Goal: Check status: Check status

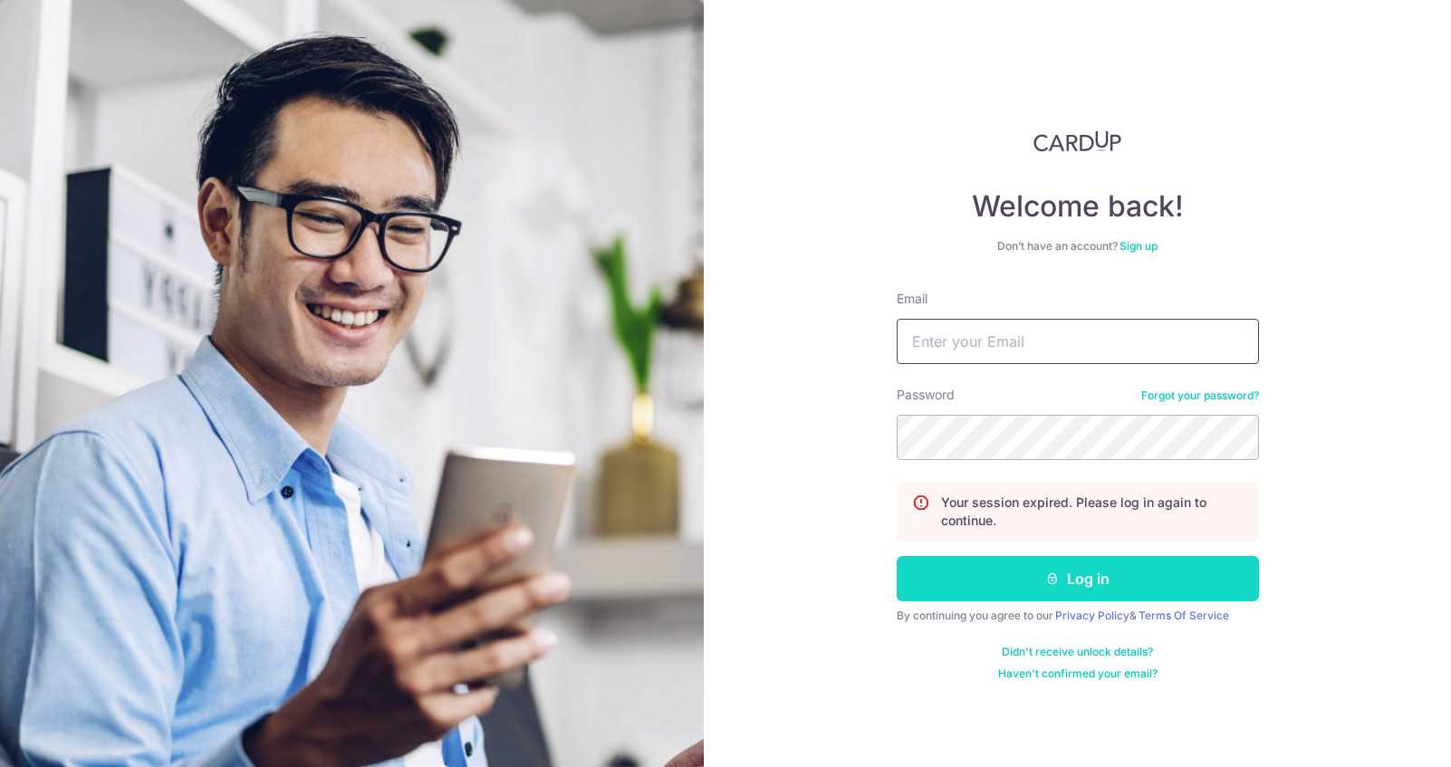
type input "[EMAIL_ADDRESS][DOMAIN_NAME]"
click at [1098, 572] on button "Log in" at bounding box center [1077, 578] width 362 height 45
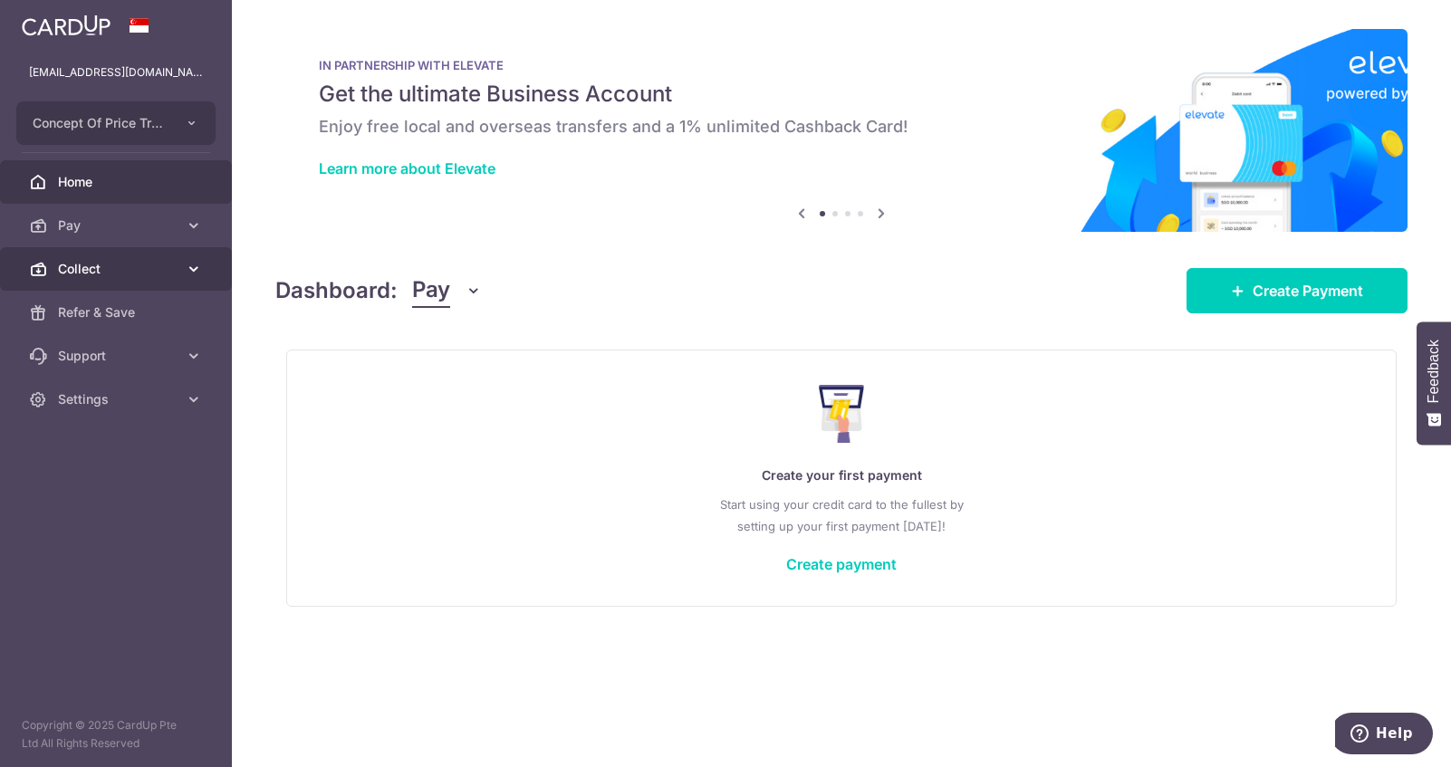
click at [106, 279] on link "Collect" at bounding box center [116, 268] width 232 height 43
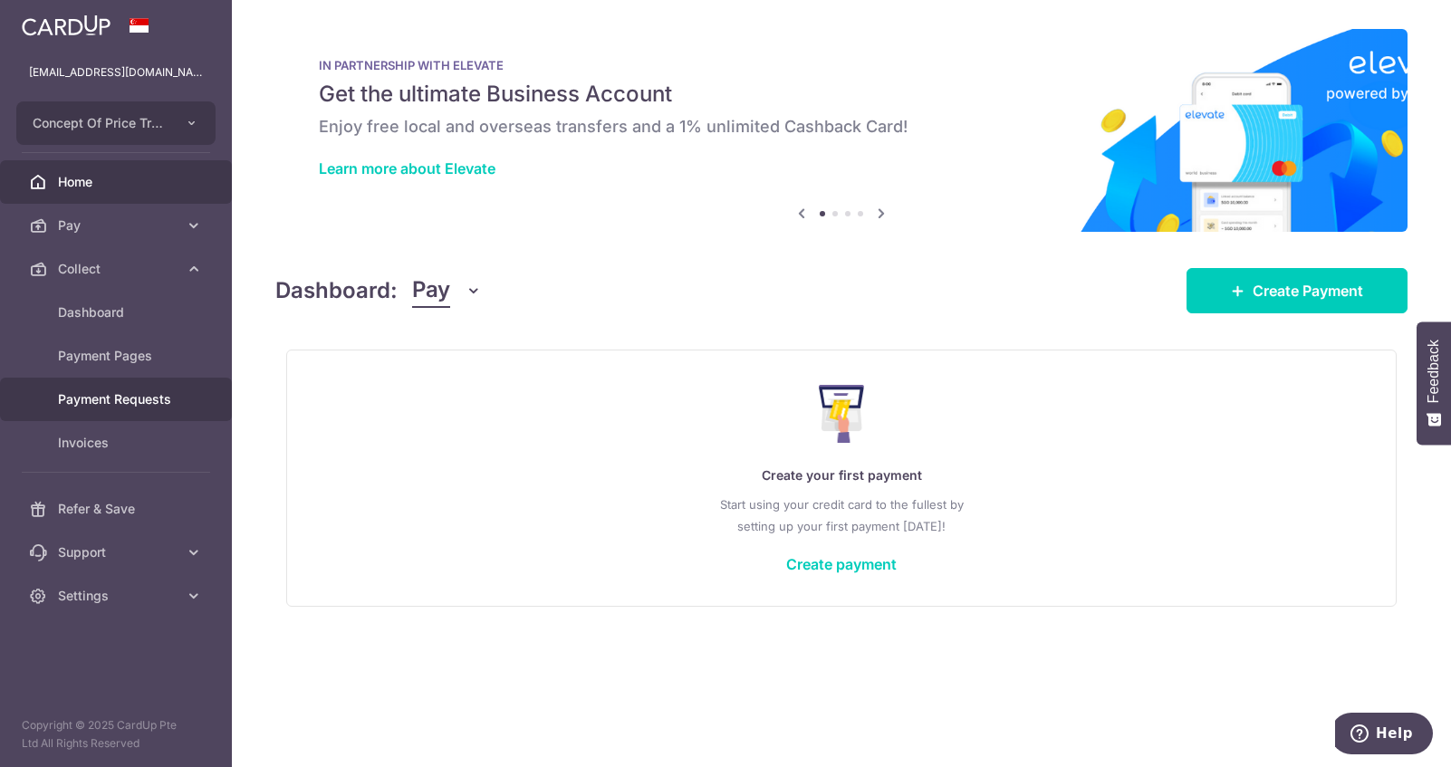
click at [133, 404] on span "Payment Requests" at bounding box center [118, 399] width 120 height 18
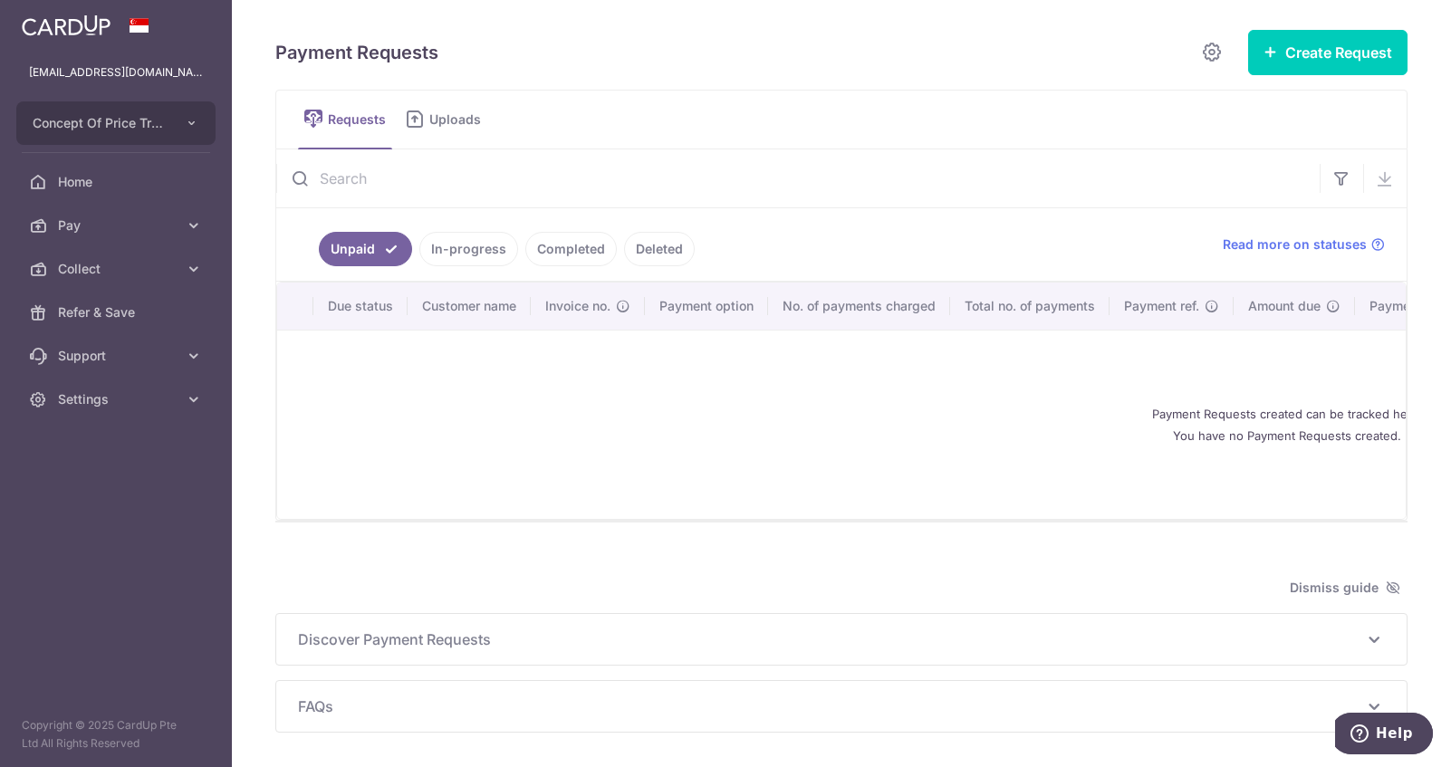
click at [584, 247] on link "Completed" at bounding box center [570, 249] width 91 height 34
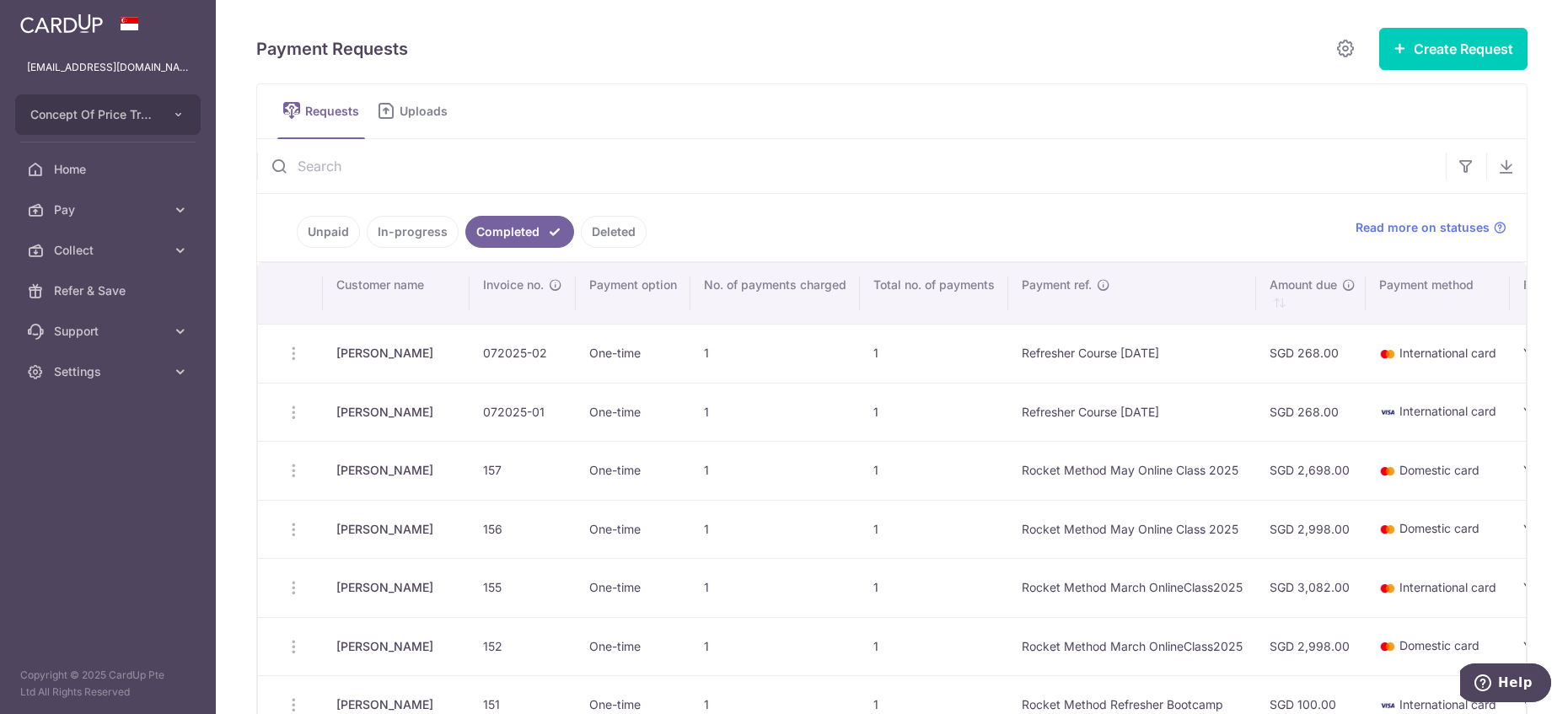
click at [291, 355] on td at bounding box center [291, 353] width 65 height 59
click at [301, 358] on td at bounding box center [291, 353] width 65 height 59
click at [1350, 227] on icon at bounding box center [1500, 227] width 13 height 13
click at [1344, 52] on icon at bounding box center [1345, 48] width 20 height 21
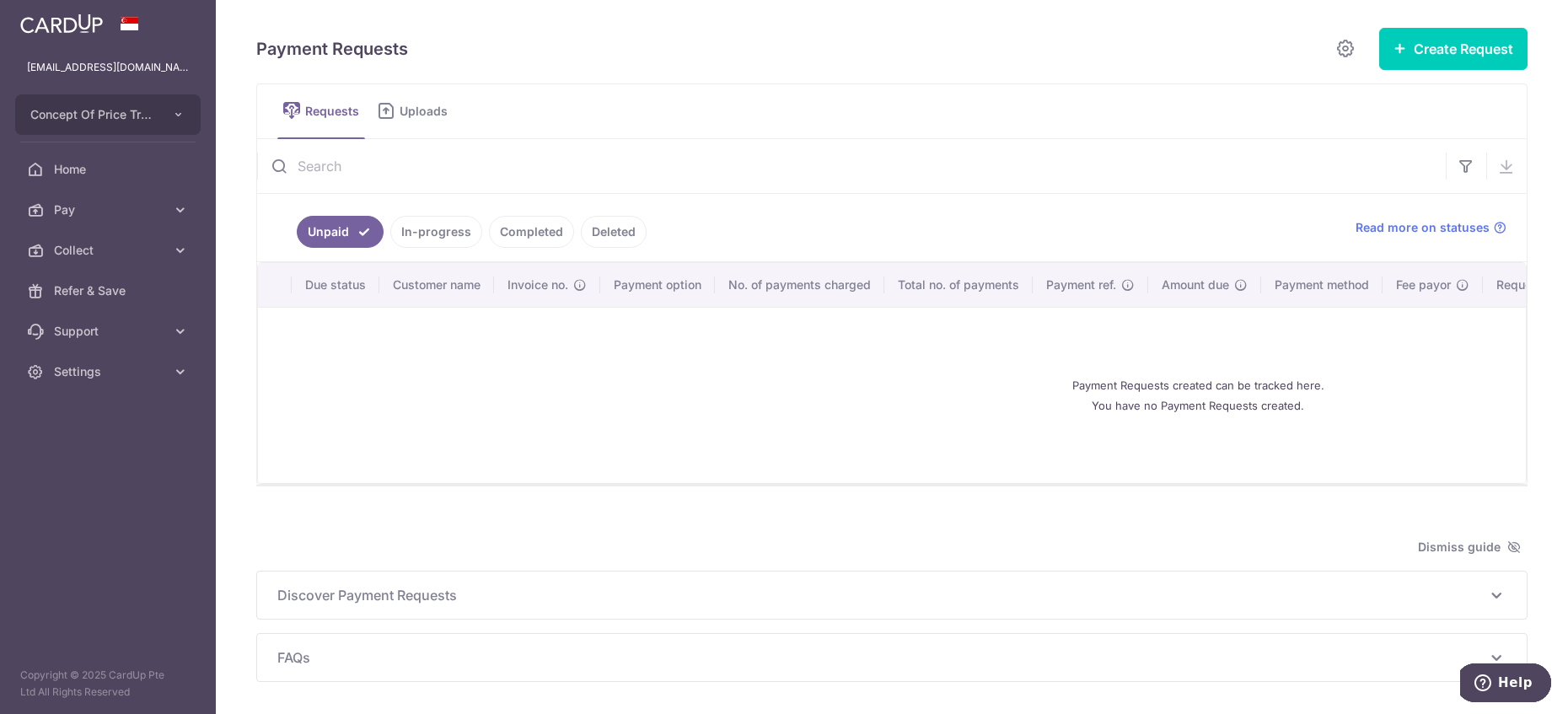
click at [548, 236] on link "Completed" at bounding box center [531, 232] width 85 height 32
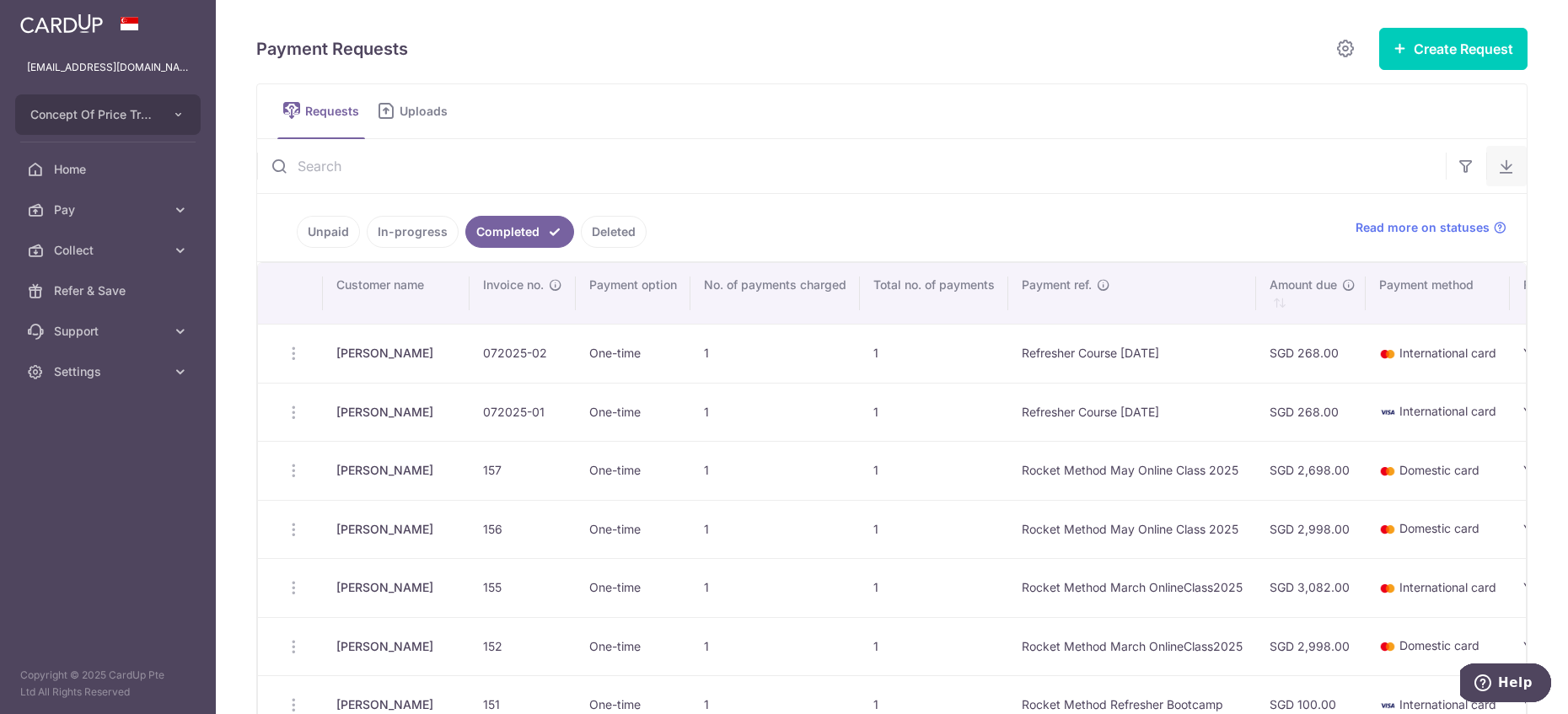
click at [1350, 174] on button "button" at bounding box center [1506, 166] width 40 height 40
click at [1350, 170] on icon "button" at bounding box center [1507, 166] width 17 height 17
click at [1350, 174] on icon "button" at bounding box center [1507, 166] width 17 height 17
click at [490, 360] on td "072025-02" at bounding box center [522, 353] width 106 height 59
click at [144, 118] on span "Concept Of Price Trading Pte Ltd" at bounding box center [93, 115] width 125 height 17
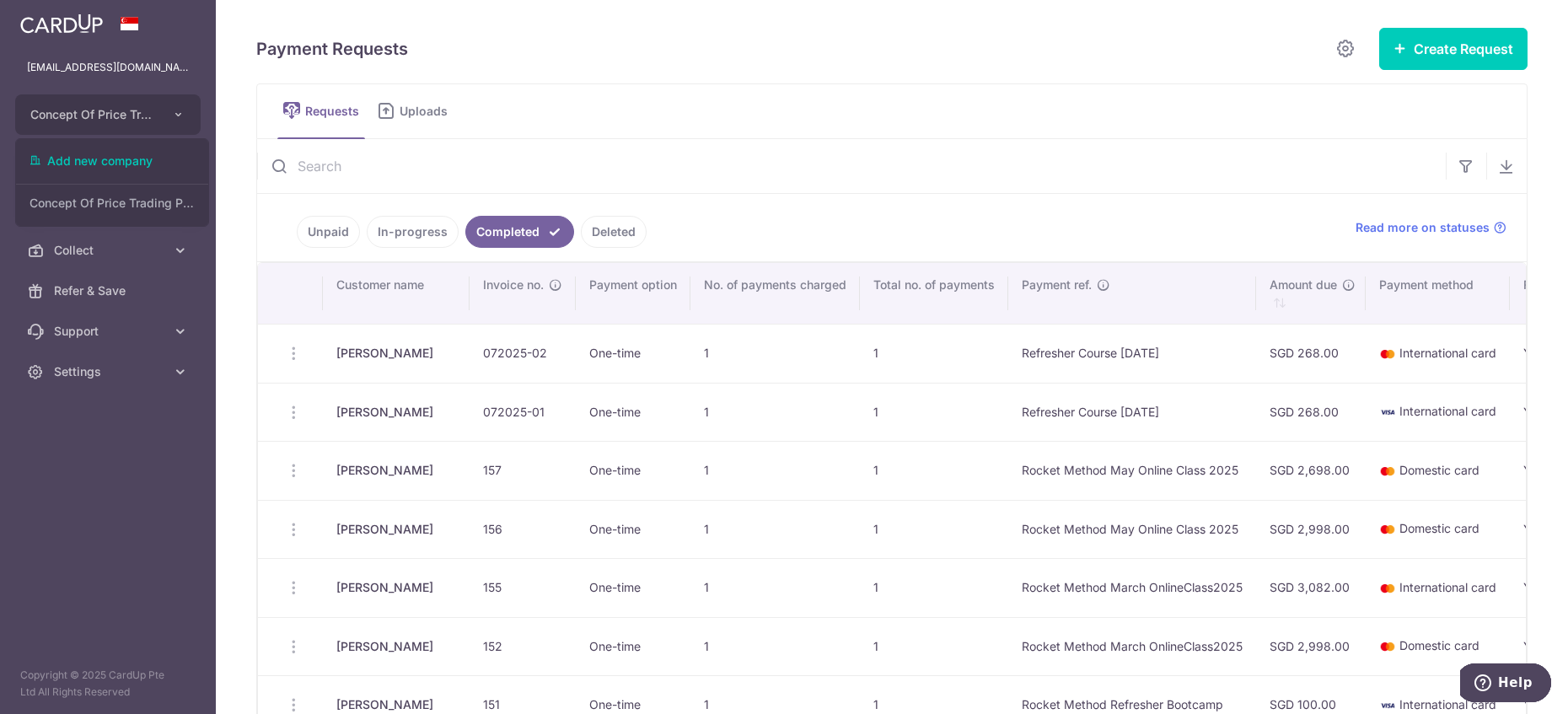
click at [38, 474] on aside "[EMAIL_ADDRESS][DOMAIN_NAME] Concept Of Price Trading Pte Ltd Add new company C…" at bounding box center [108, 357] width 216 height 714
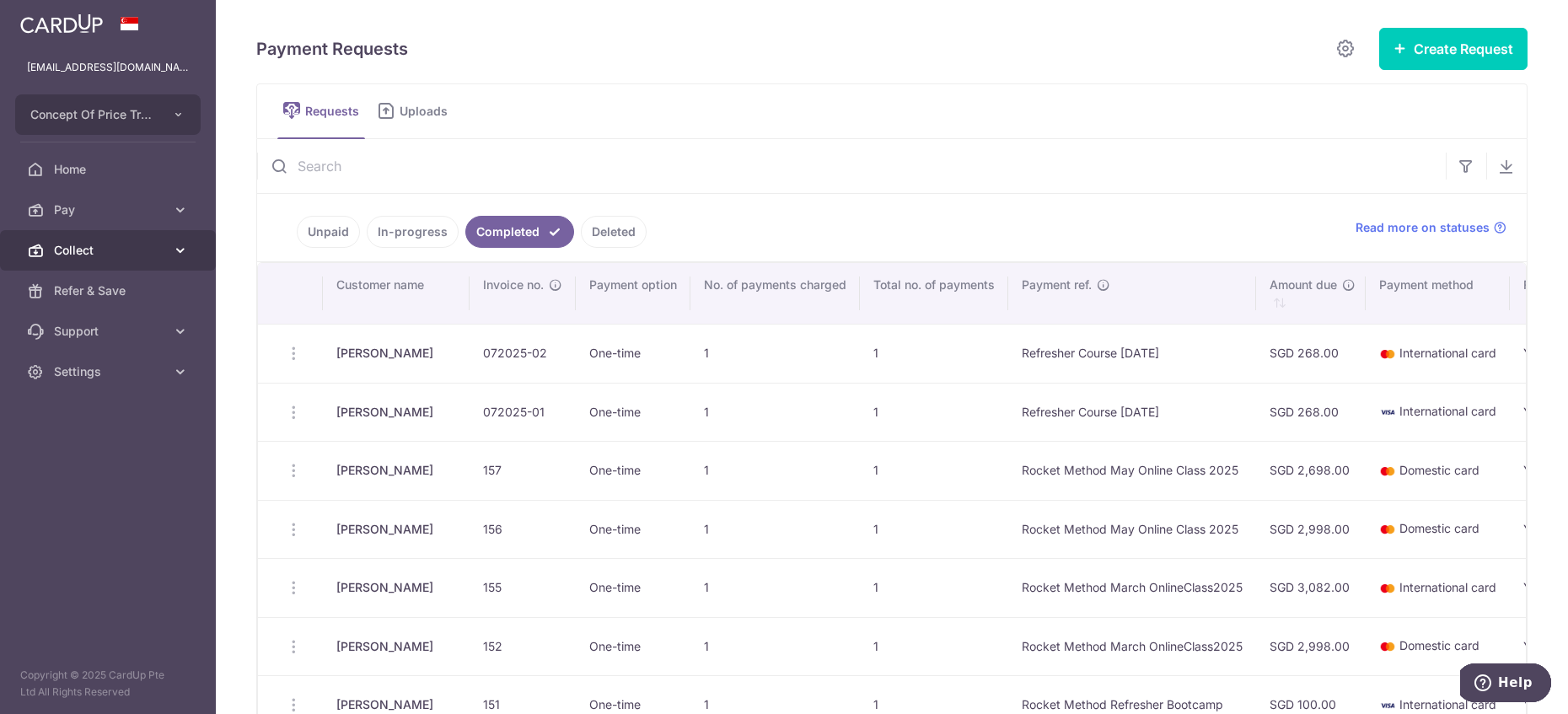
click at [115, 253] on span "Collect" at bounding box center [110, 250] width 112 height 17
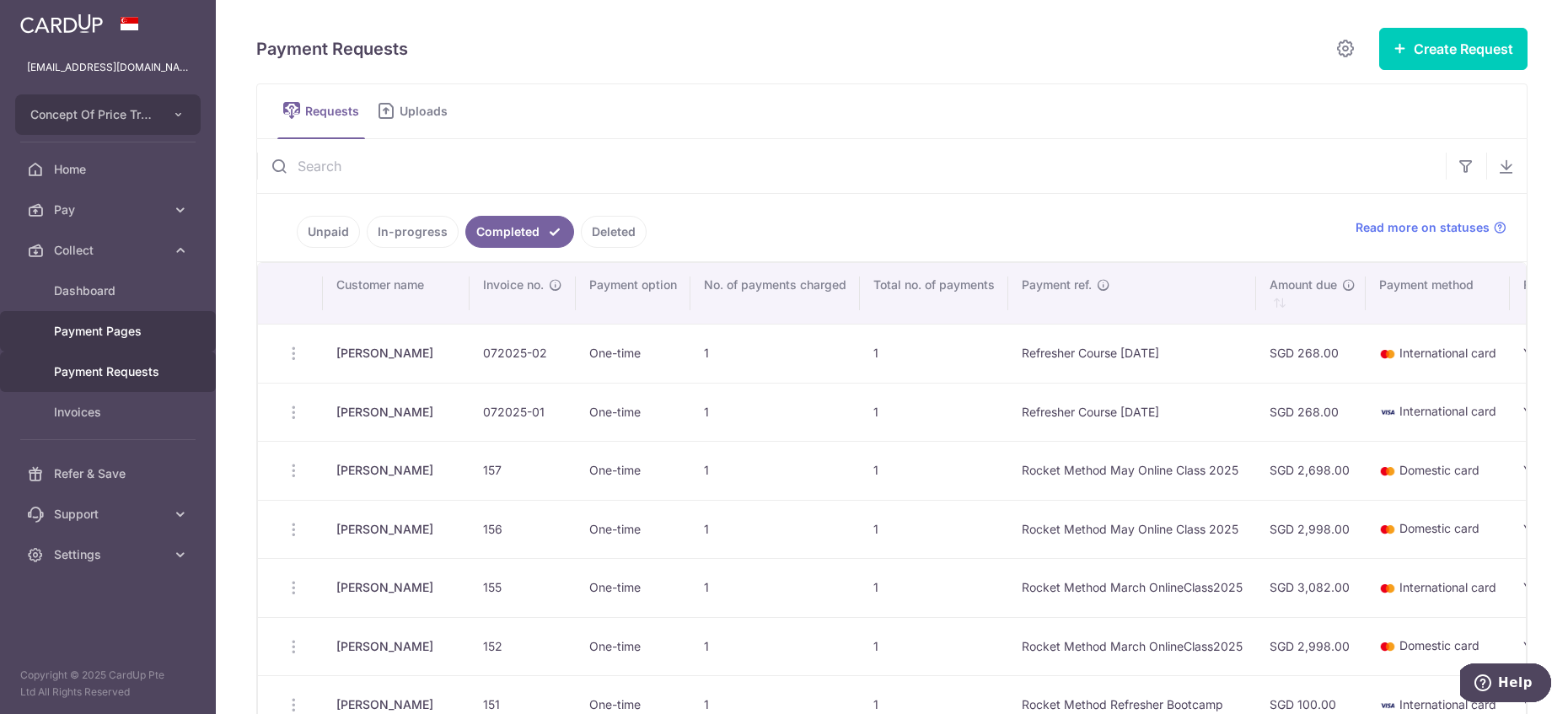
click at [96, 326] on span "Payment Pages" at bounding box center [110, 331] width 112 height 17
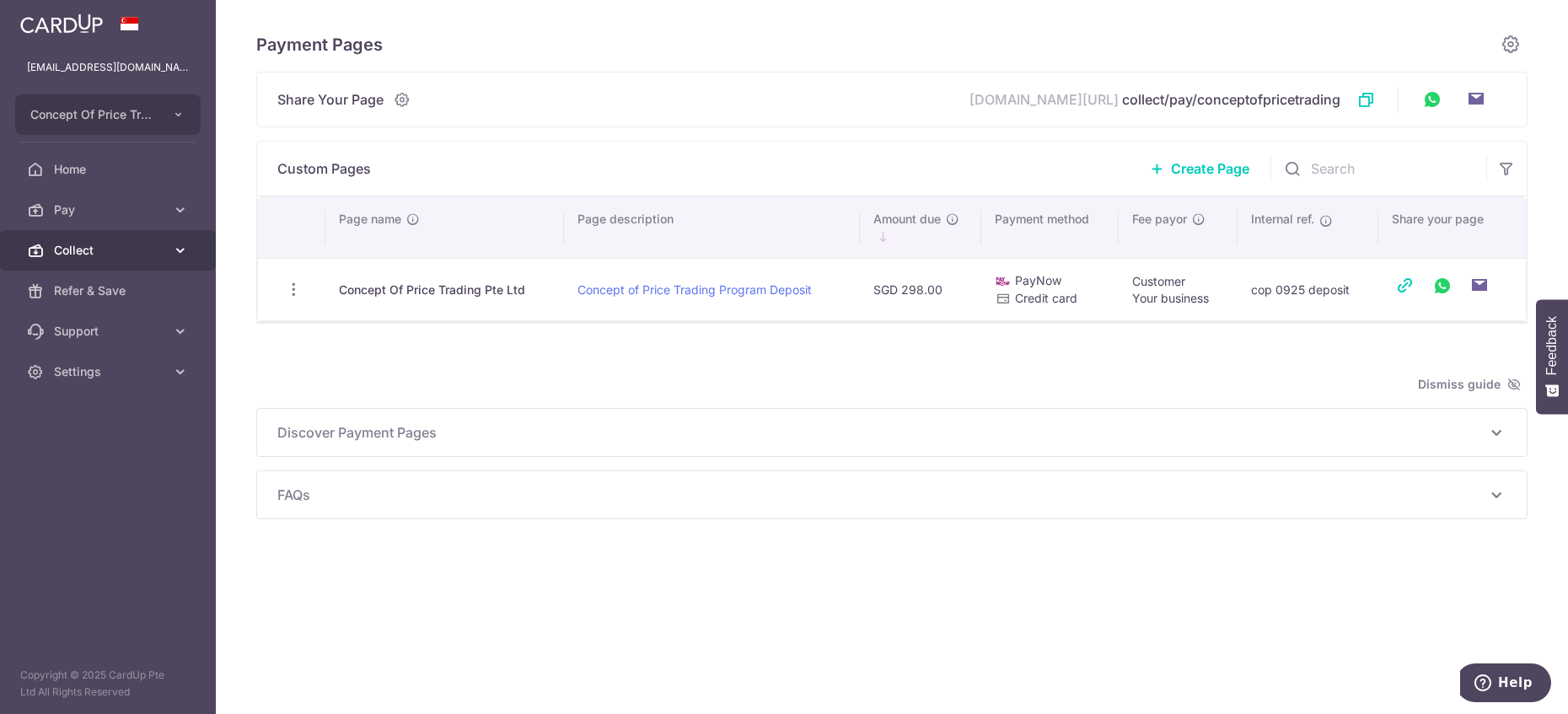
click at [112, 246] on span "Collect" at bounding box center [110, 250] width 112 height 17
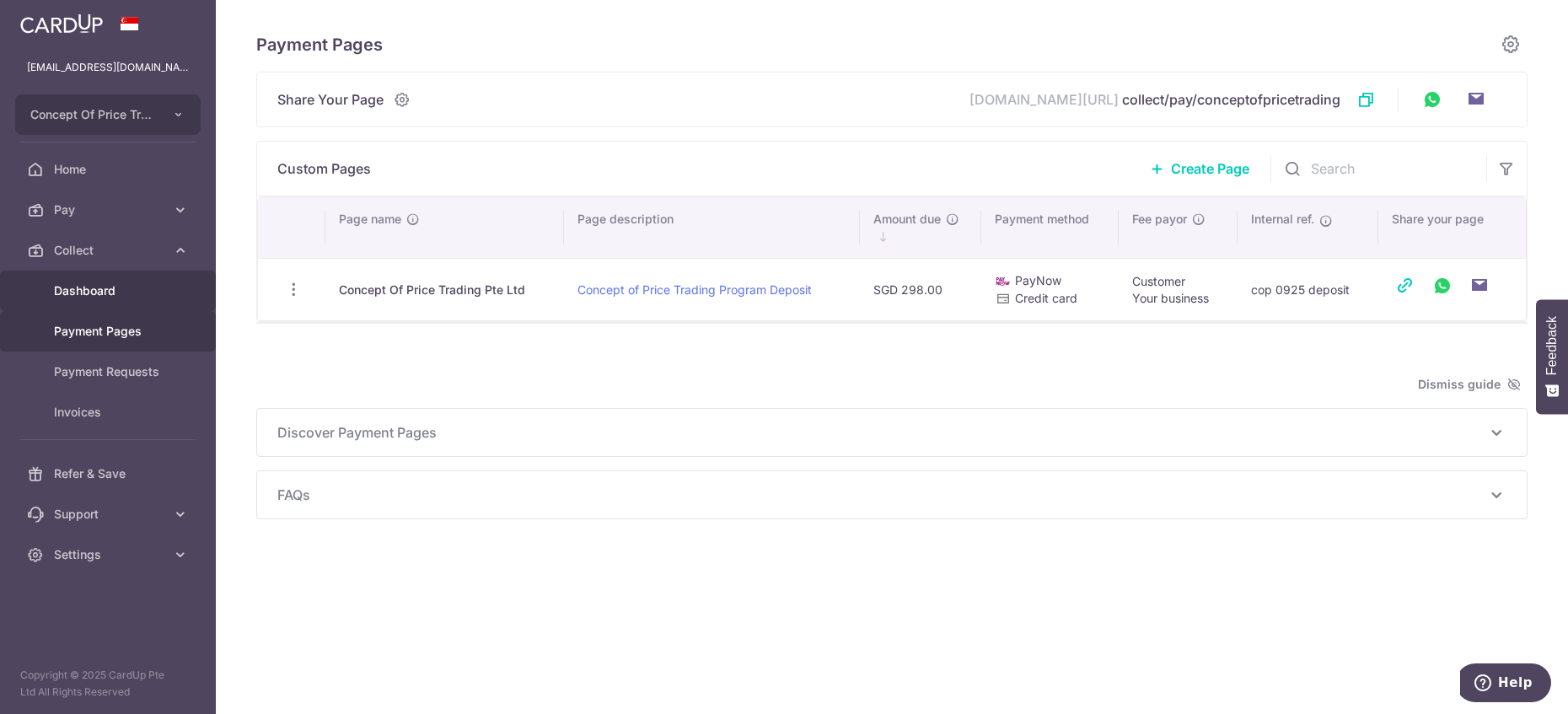
click at [112, 285] on span "Dashboard" at bounding box center [110, 290] width 112 height 17
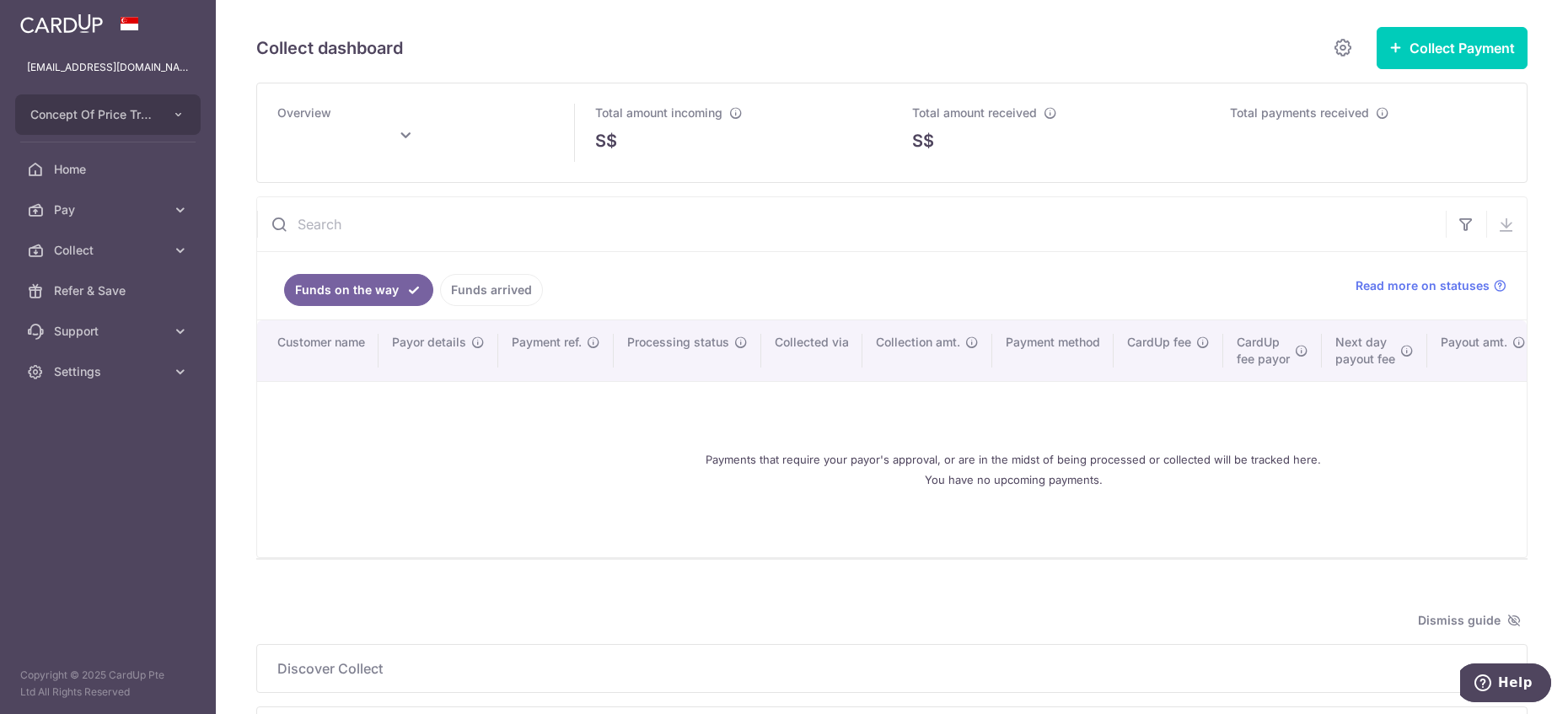
click at [472, 290] on link "Funds arrived" at bounding box center [492, 290] width 102 height 32
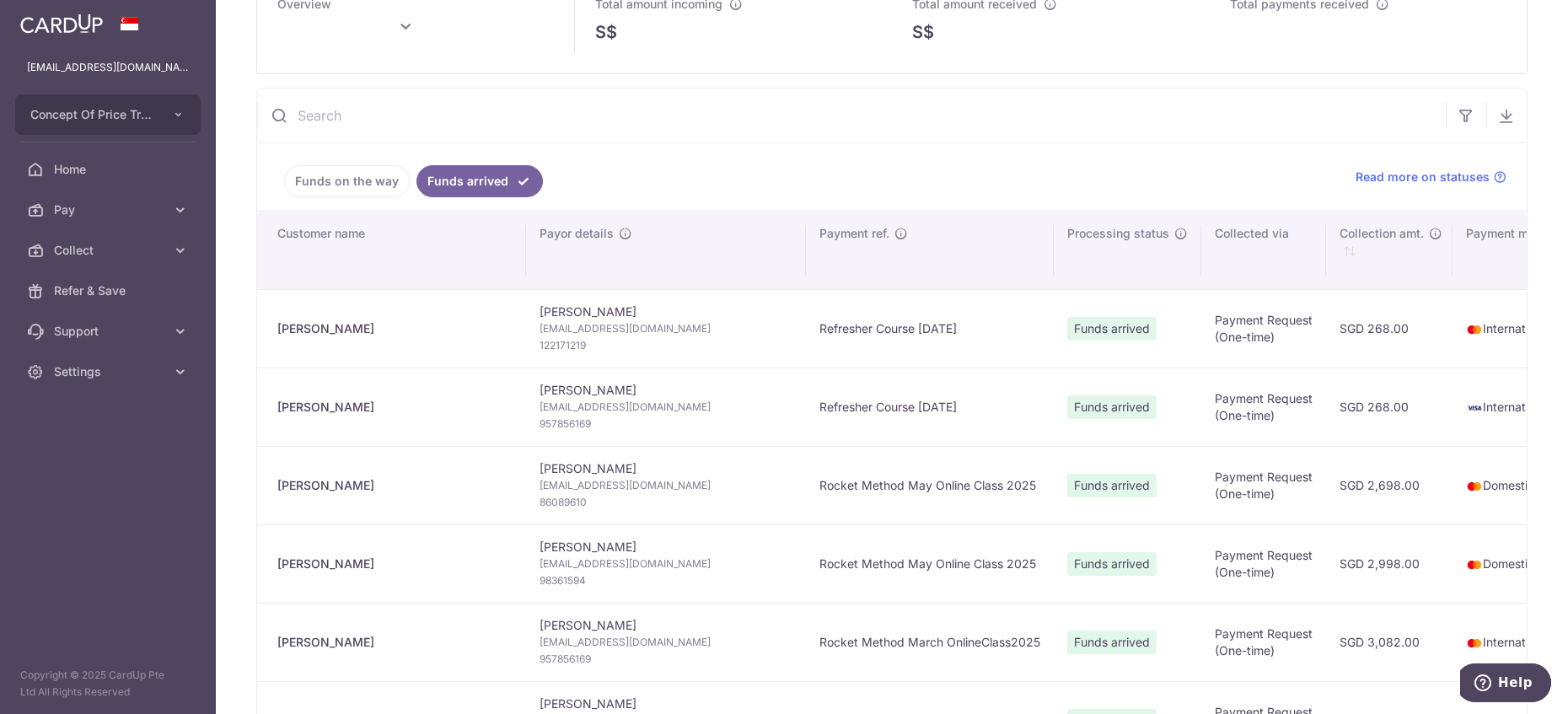
scroll to position [112, 0]
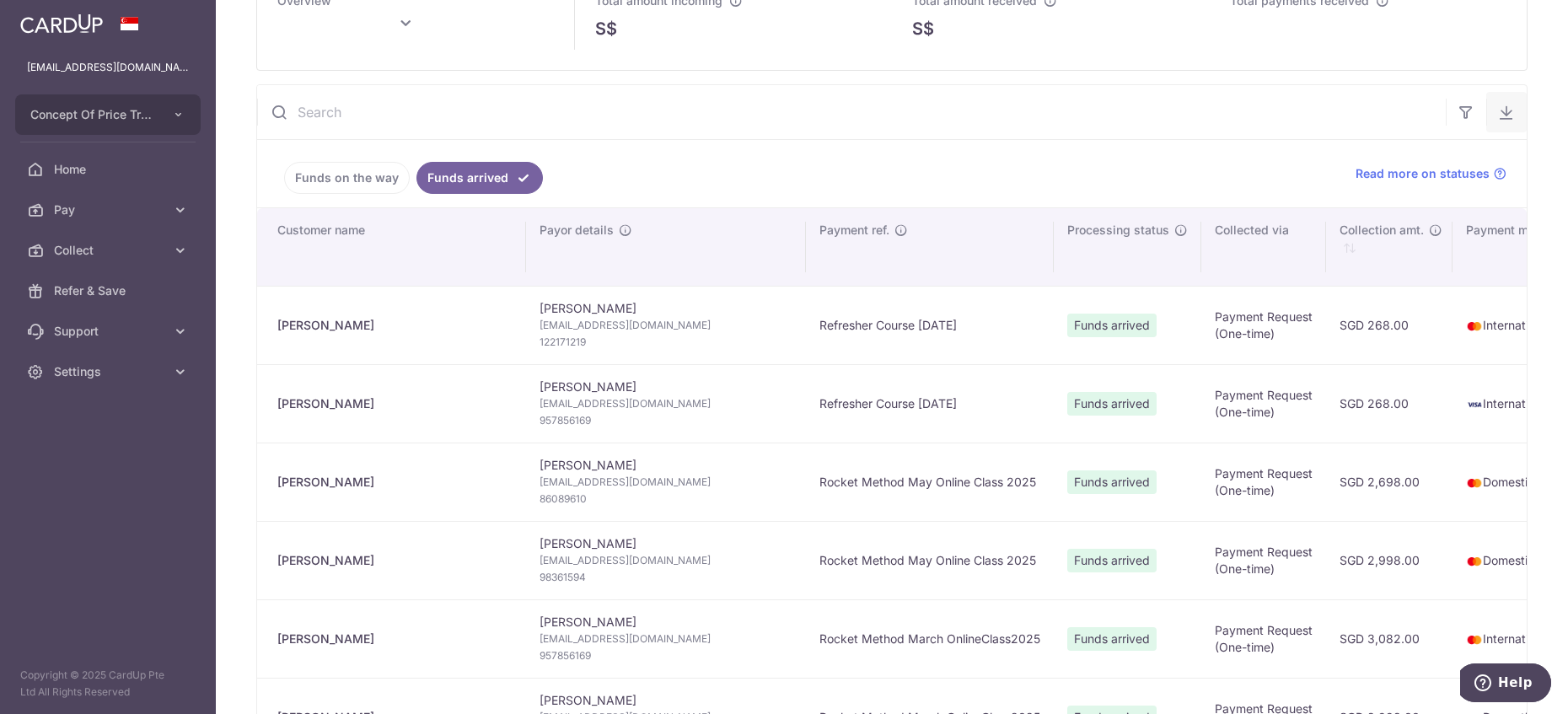
click at [1496, 123] on button "button" at bounding box center [1506, 112] width 40 height 40
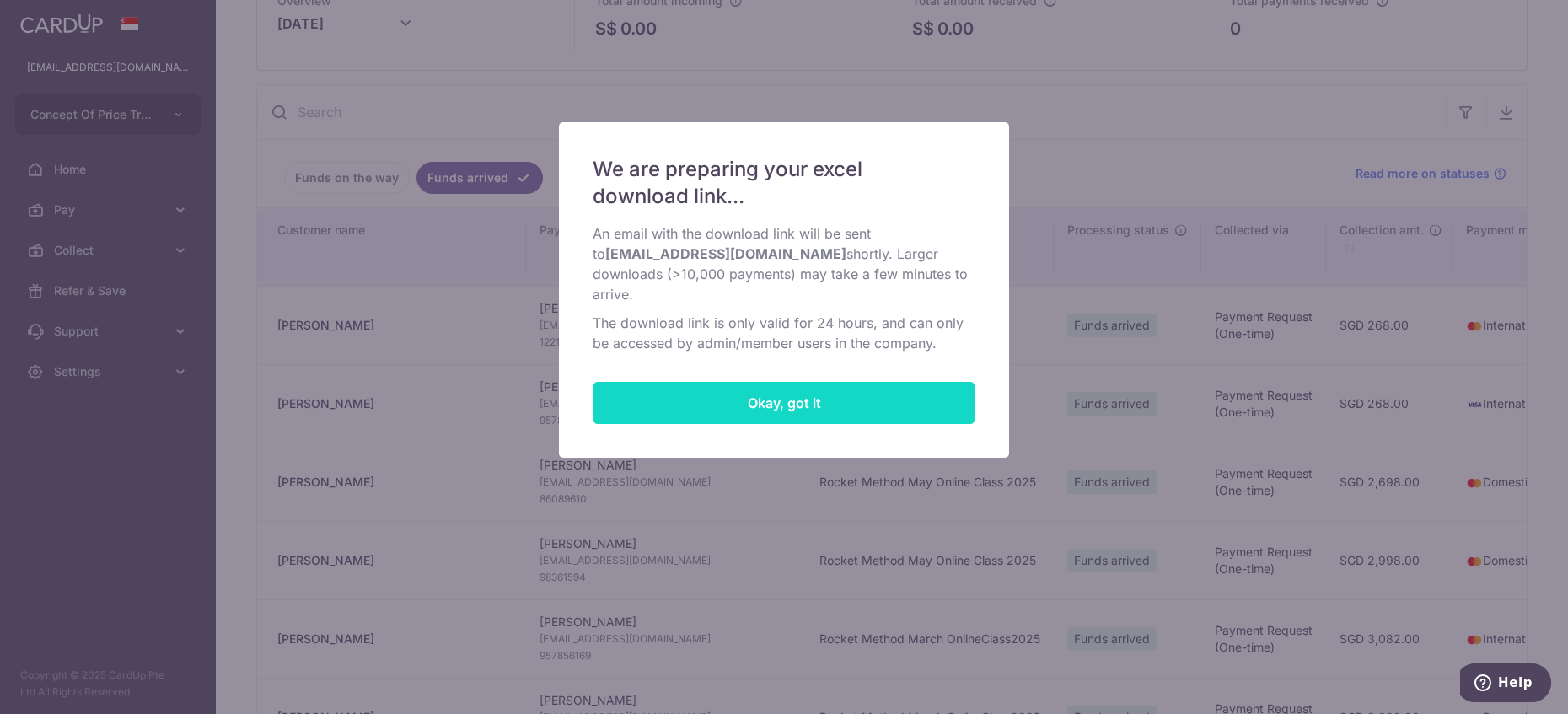
click at [722, 384] on button "Okay, got it" at bounding box center [784, 402] width 383 height 42
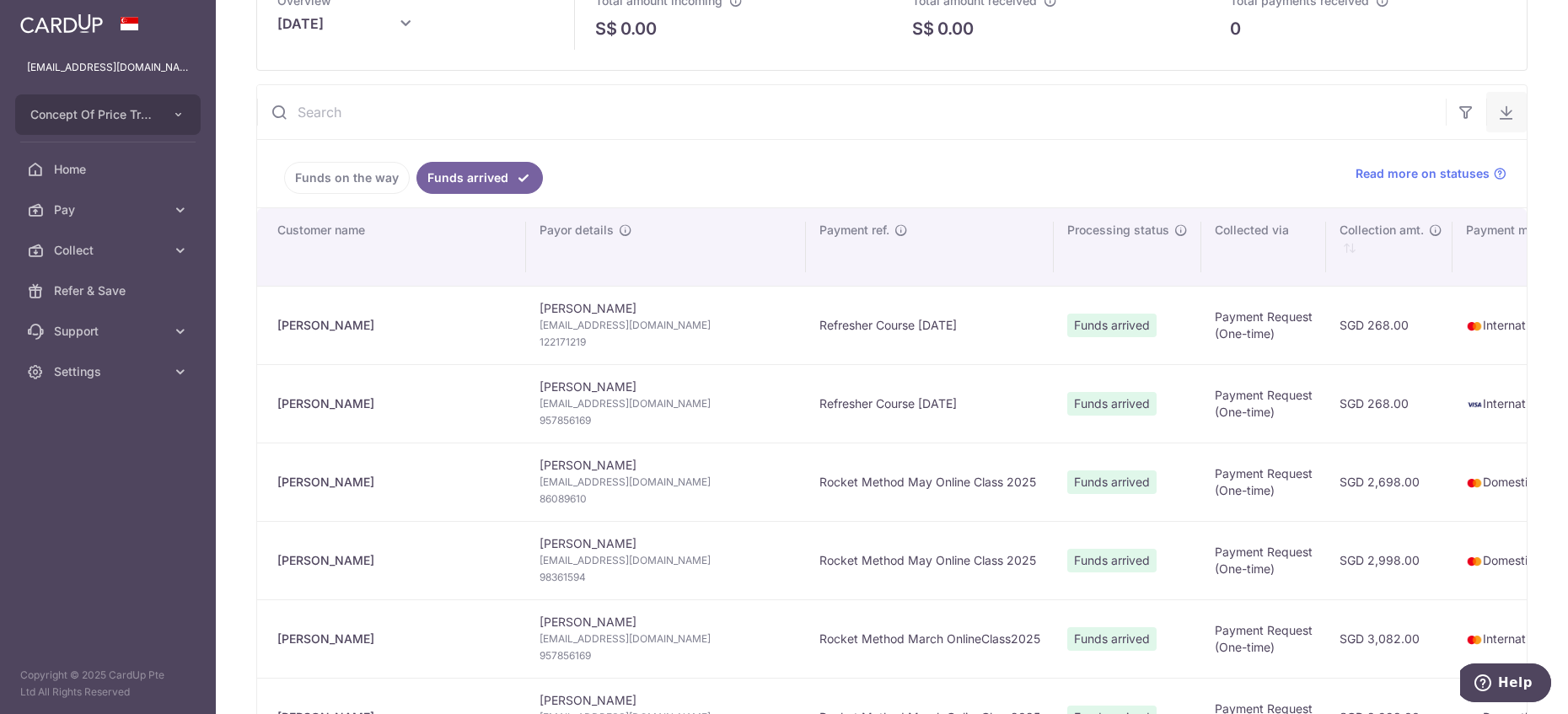
click at [1502, 114] on icon "button" at bounding box center [1507, 112] width 17 height 17
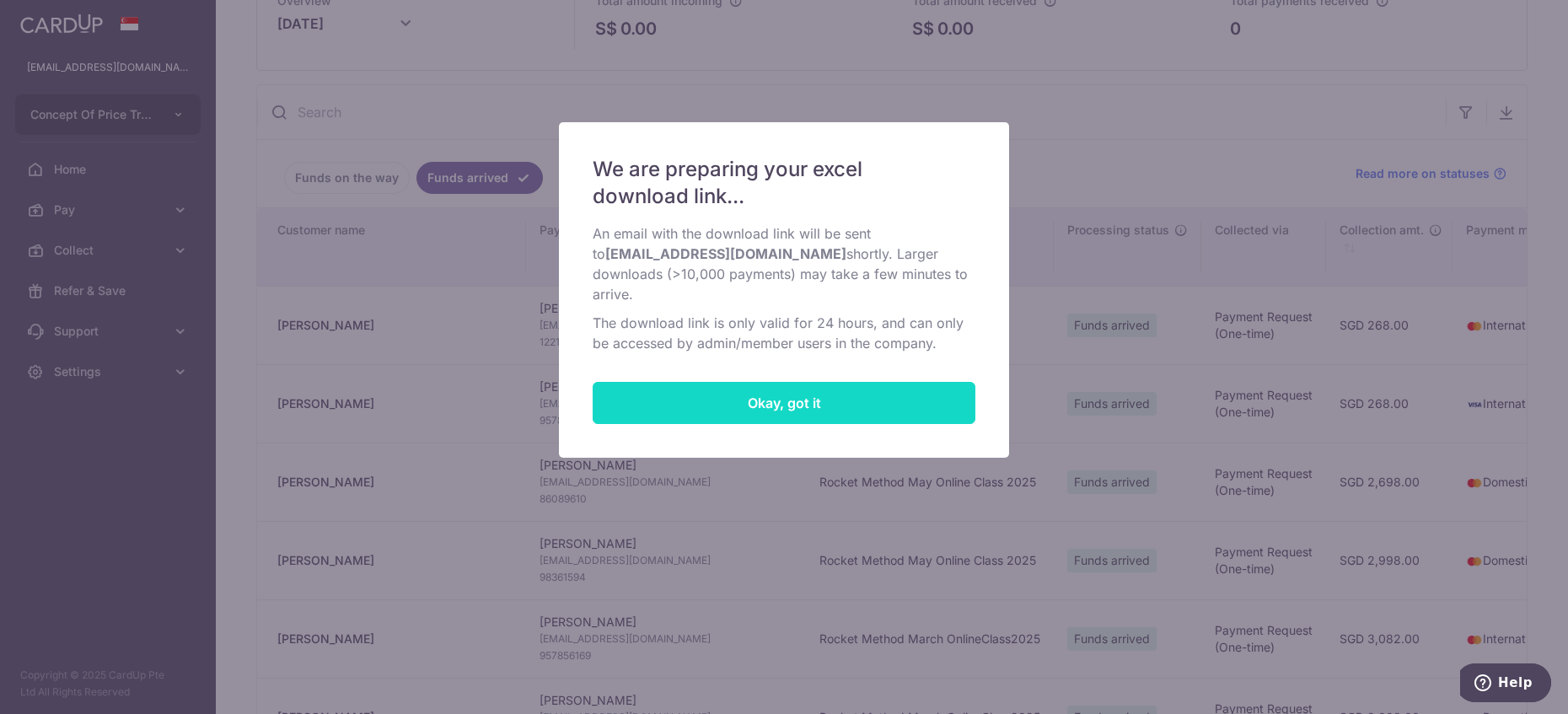
click at [883, 382] on button "Okay, got it" at bounding box center [784, 402] width 383 height 42
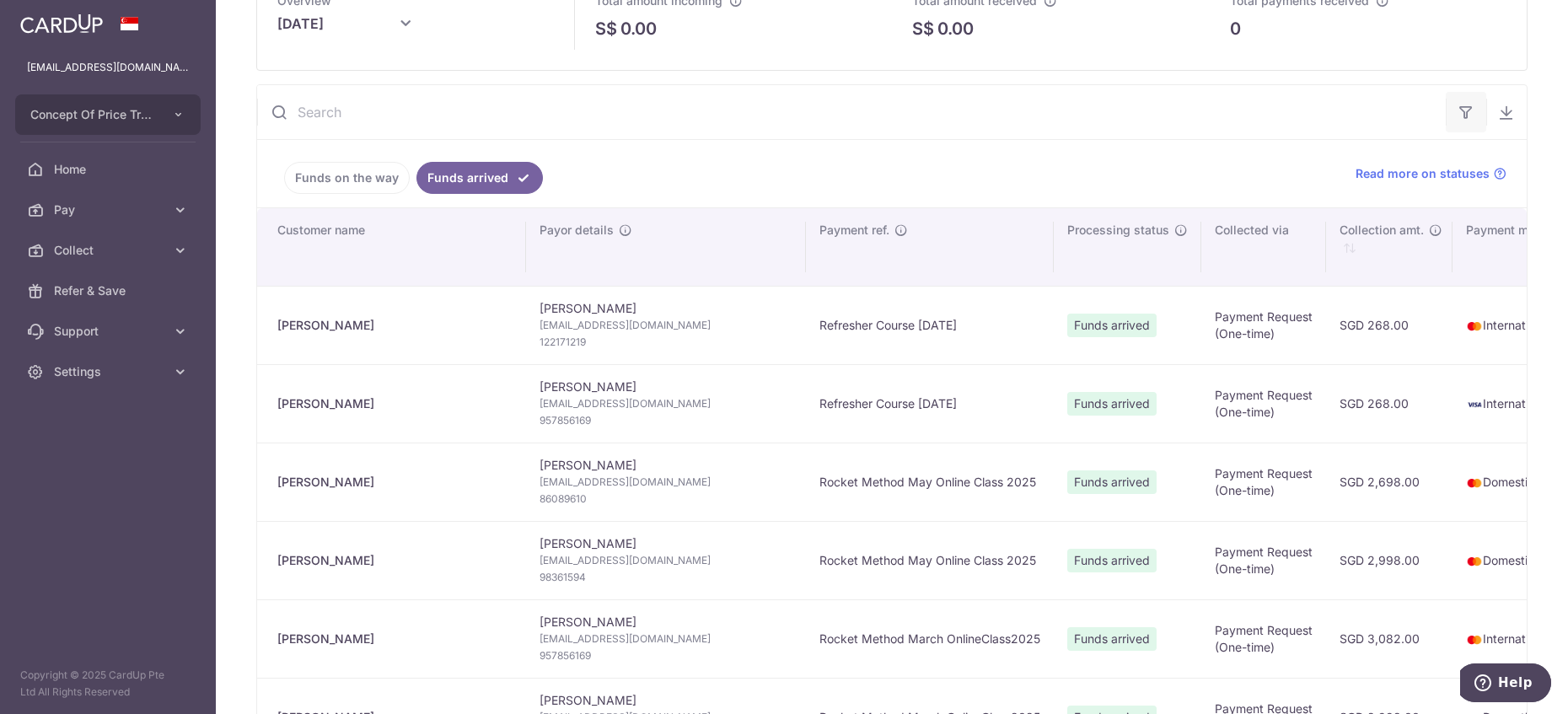
click at [1465, 108] on icon "button" at bounding box center [1467, 112] width 17 height 17
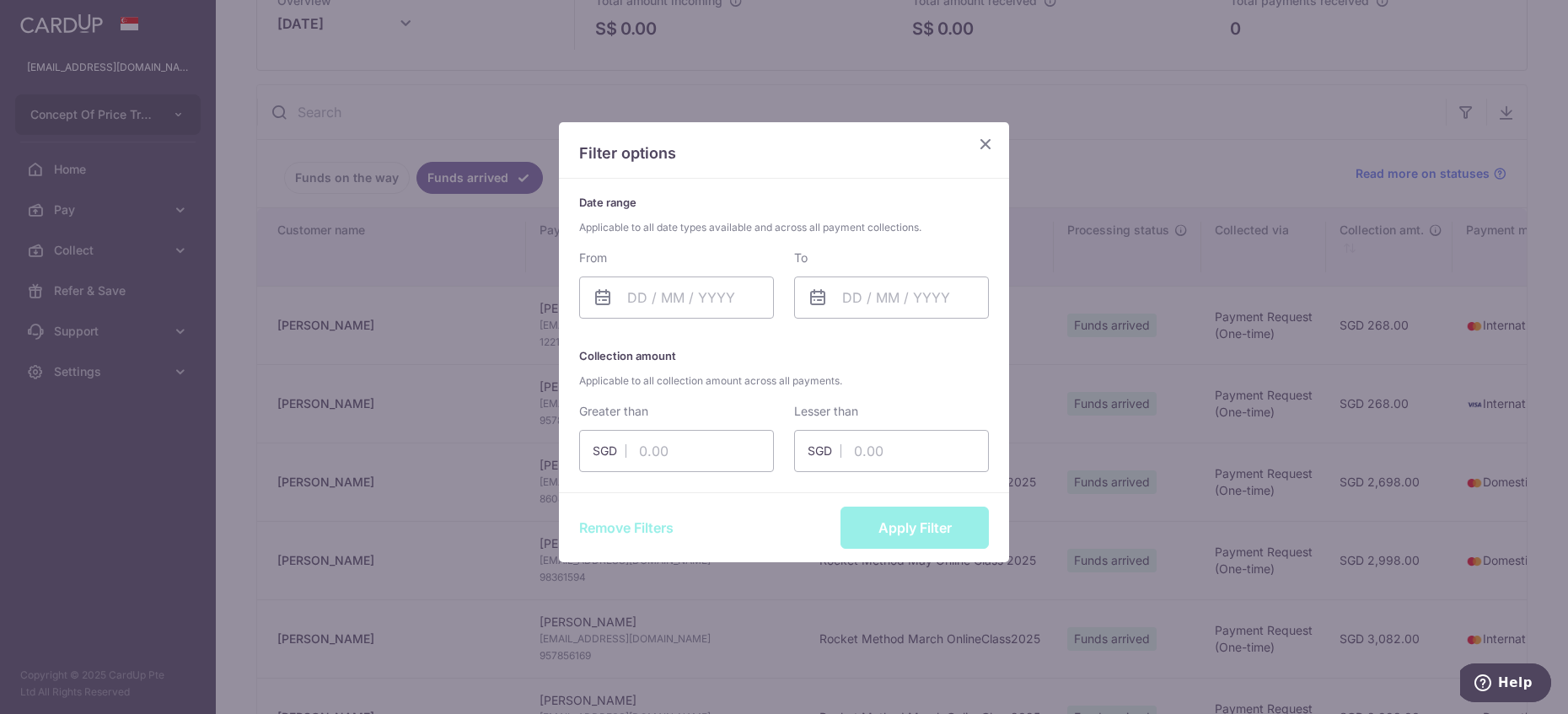
click at [991, 141] on icon "Close" at bounding box center [986, 143] width 20 height 21
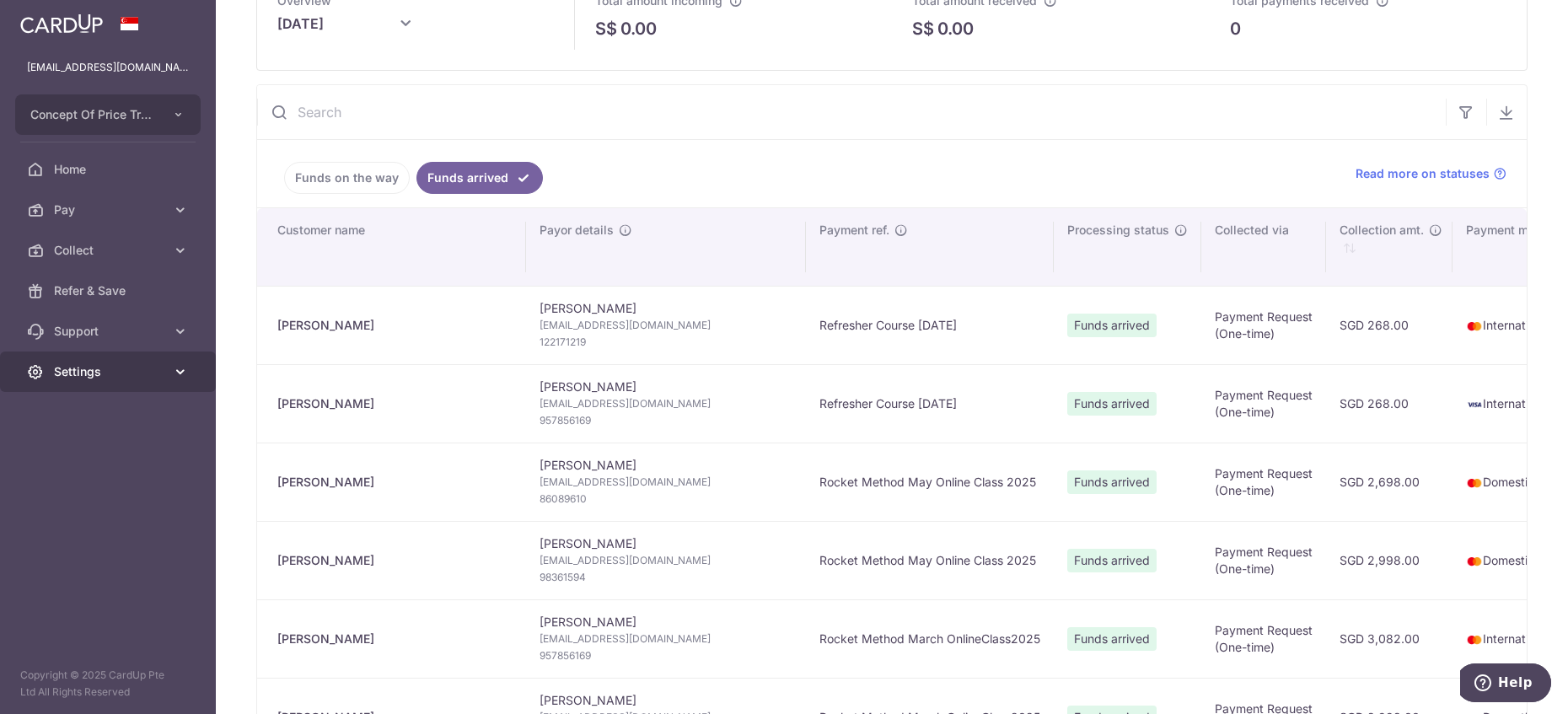
click at [115, 371] on span "Settings" at bounding box center [110, 371] width 112 height 17
click at [126, 340] on link "Support" at bounding box center [108, 330] width 216 height 40
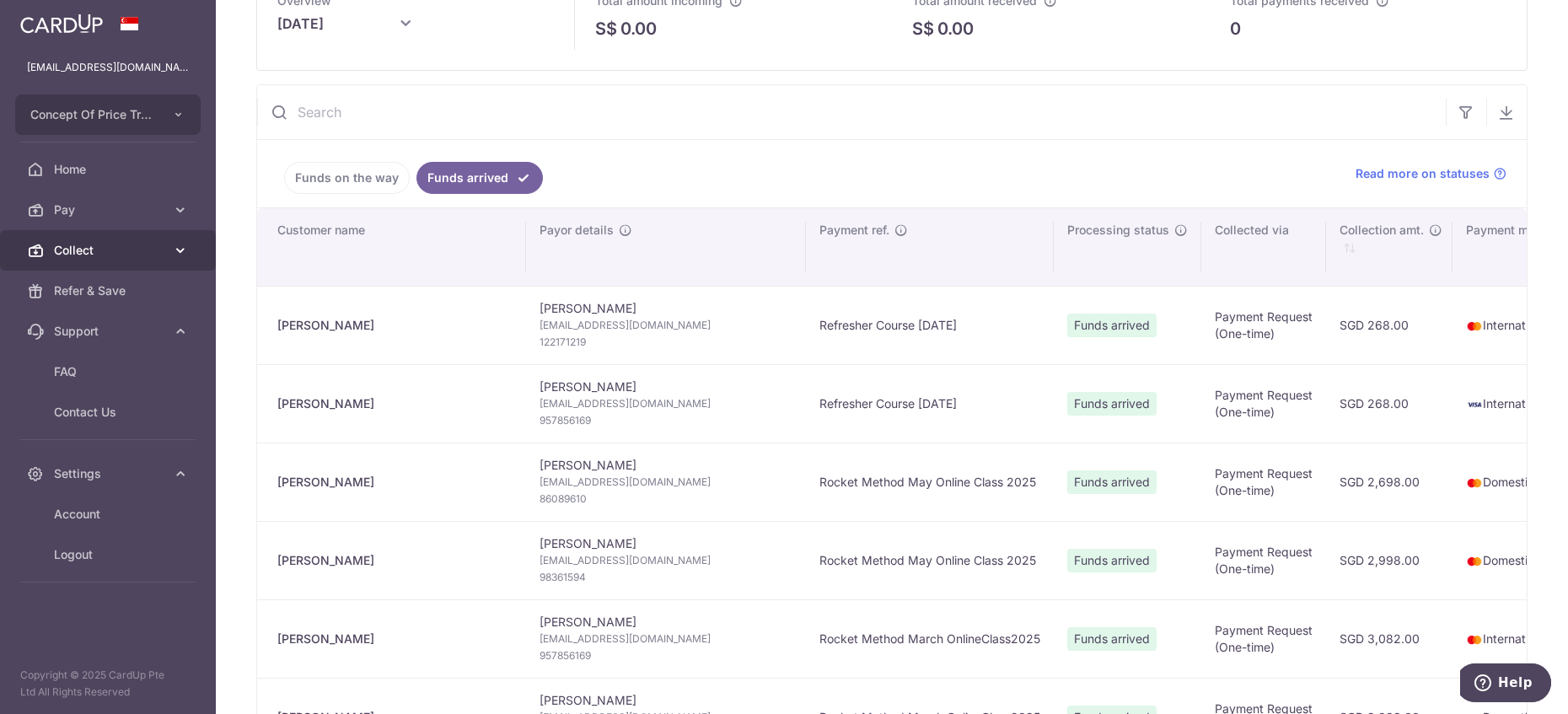
click at [116, 252] on span "Collect" at bounding box center [110, 250] width 112 height 17
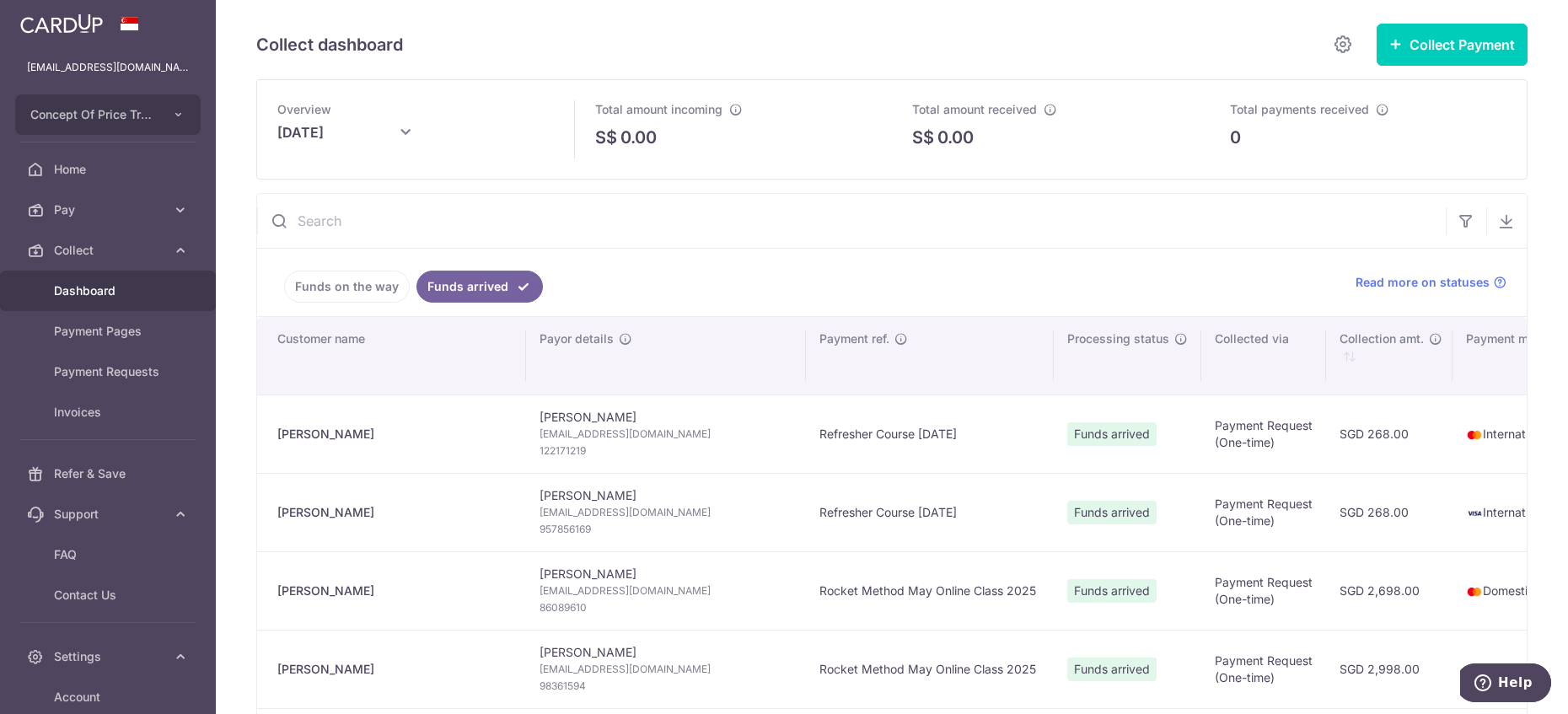
scroll to position [0, 0]
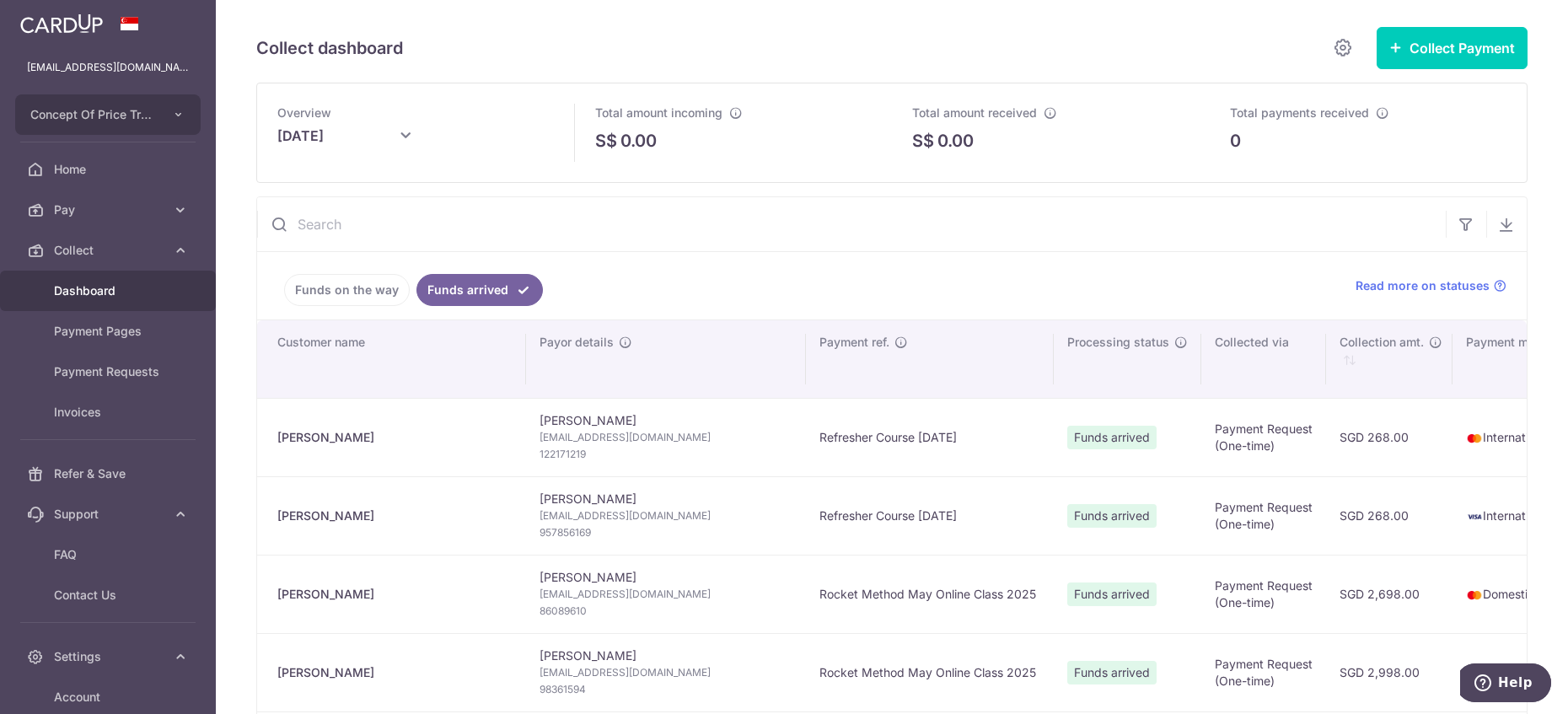
click at [374, 136] on input "September 2025" at bounding box center [361, 141] width 169 height 42
click at [259, 184] on link "Prev" at bounding box center [258, 183] width 20 height 20
click at [258, 184] on link "Prev" at bounding box center [258, 183] width 20 height 20
click at [464, 233] on button "Done" at bounding box center [470, 230] width 43 height 22
type input "July 2025"
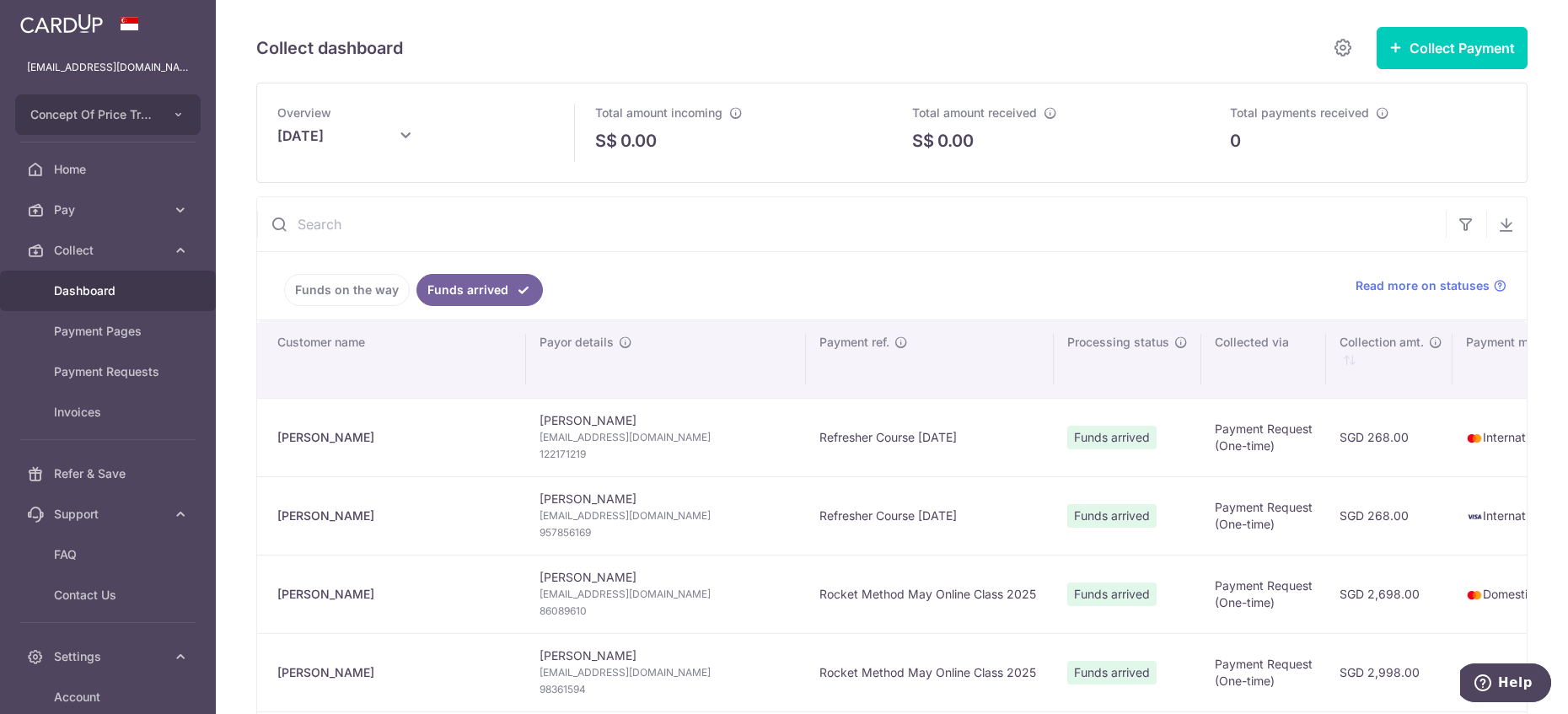
click at [1320, 126] on div "Total payments received 0" at bounding box center [1369, 128] width 277 height 49
click at [1458, 228] on icon "button" at bounding box center [1467, 224] width 17 height 17
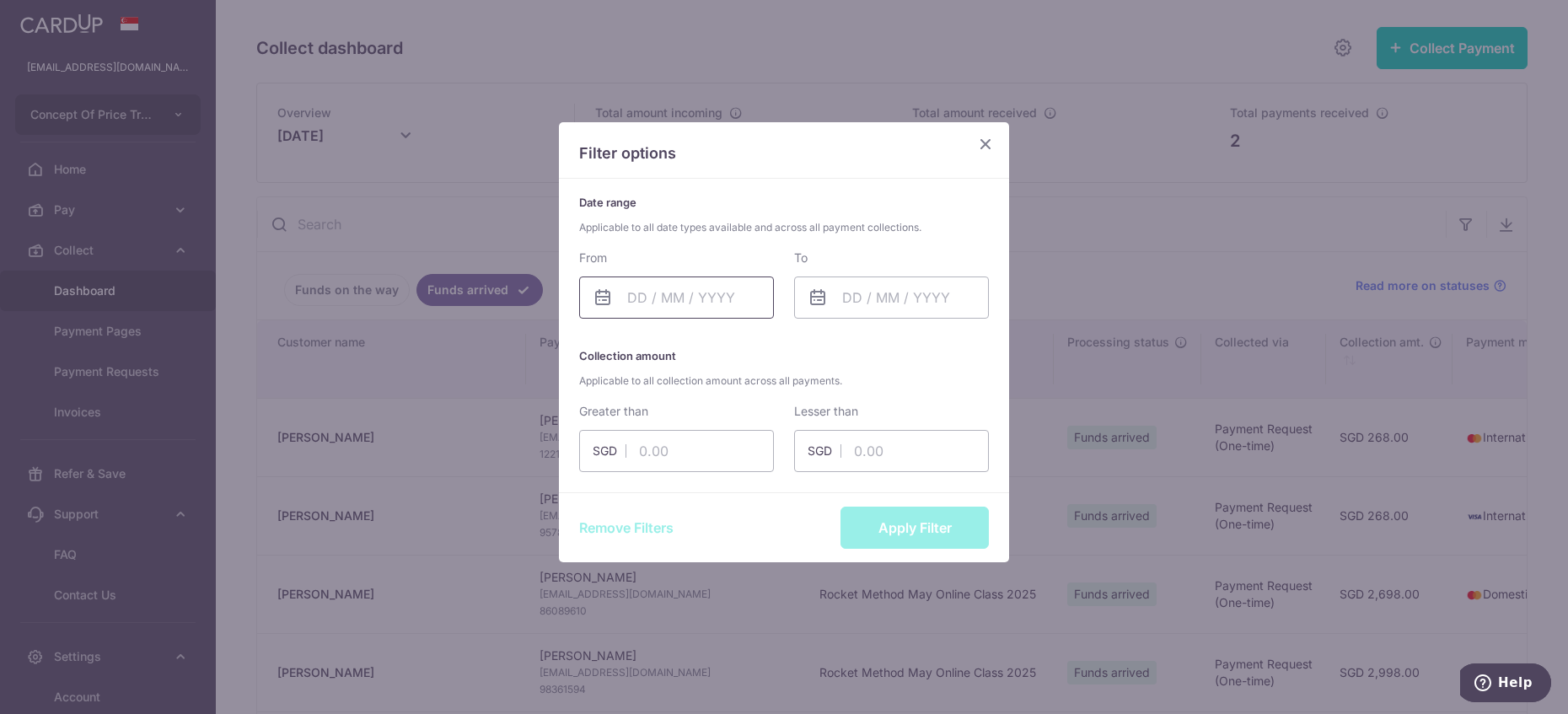
click at [720, 308] on input "text" at bounding box center [676, 297] width 195 height 42
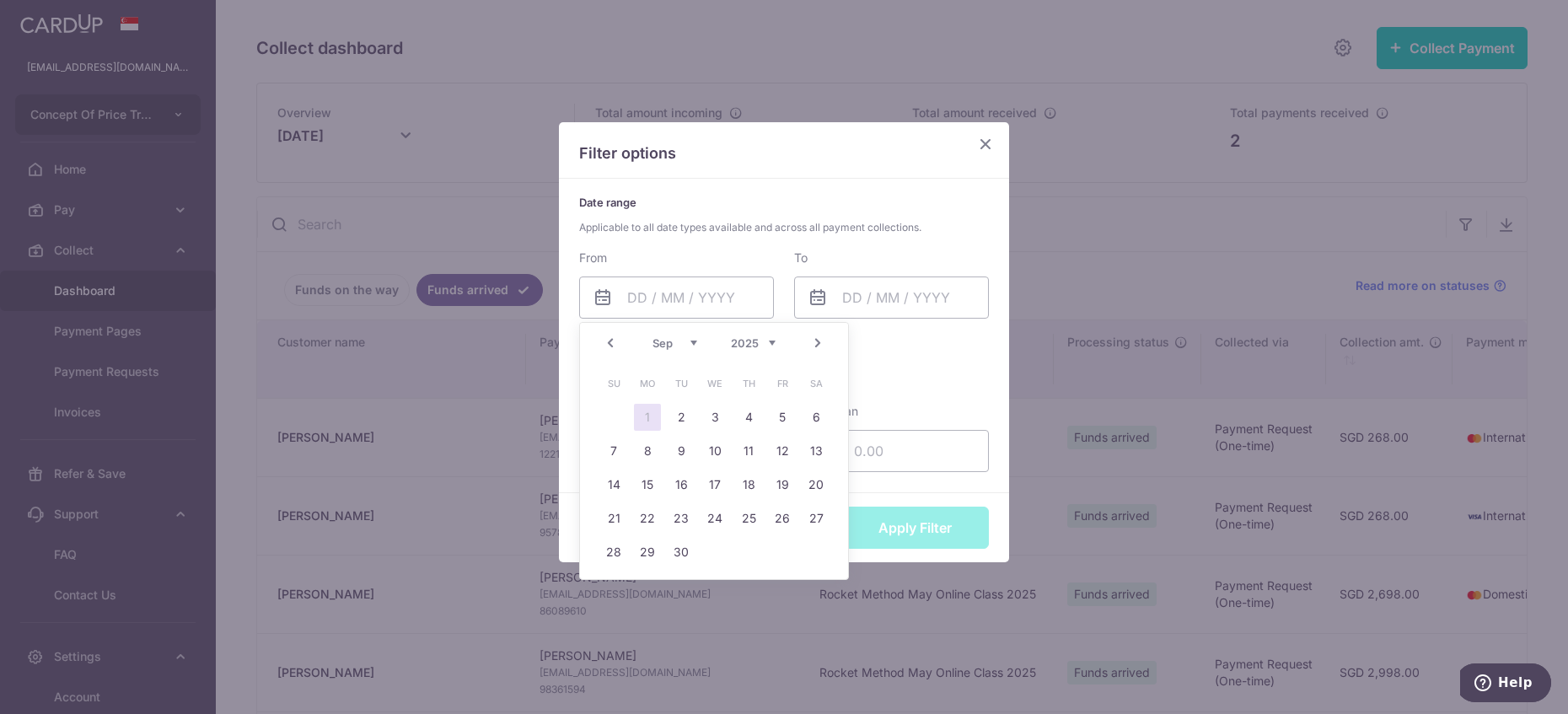
click at [612, 348] on link "Prev" at bounding box center [611, 344] width 20 height 20
click at [676, 415] on link "1" at bounding box center [681, 417] width 27 height 27
type input "01/07/2025"
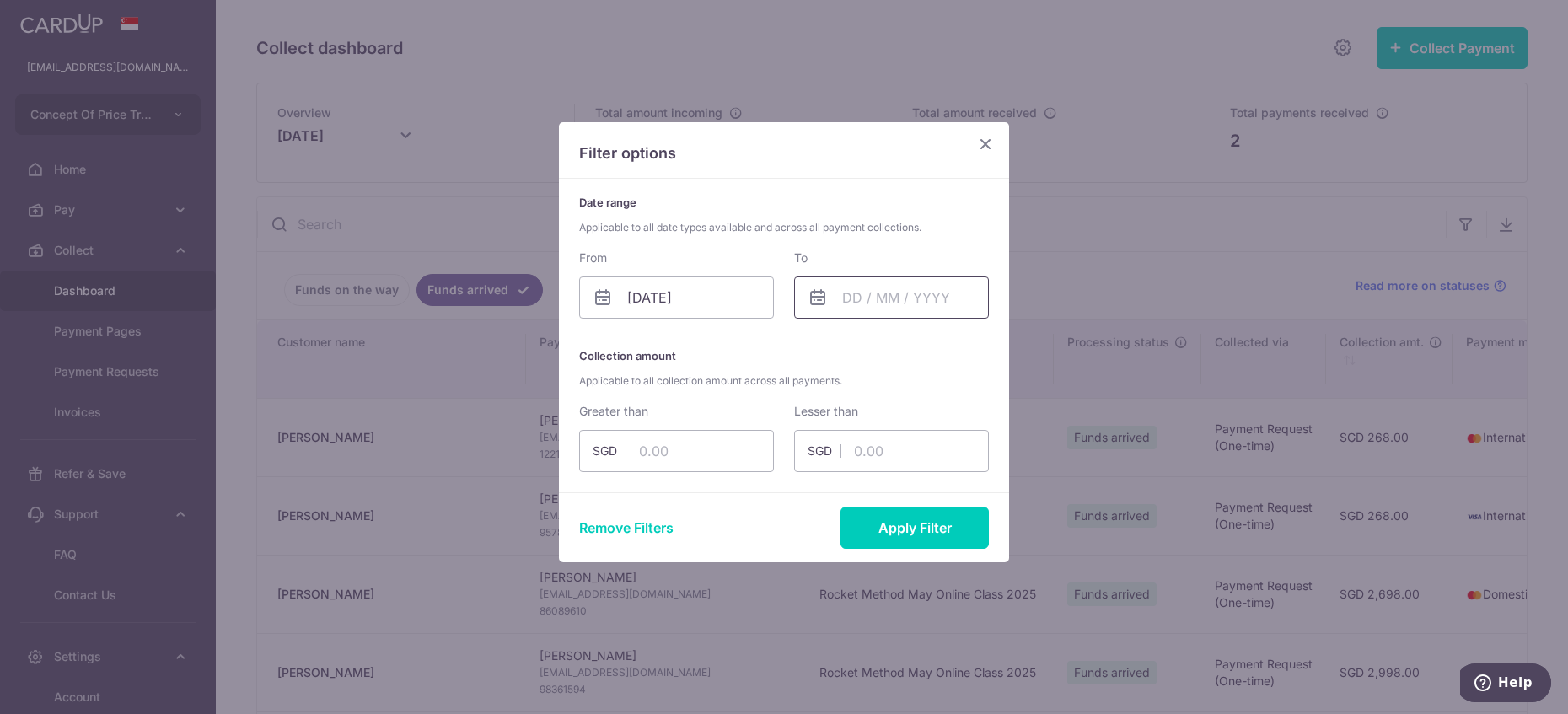
click at [914, 292] on input "text" at bounding box center [891, 297] width 195 height 42
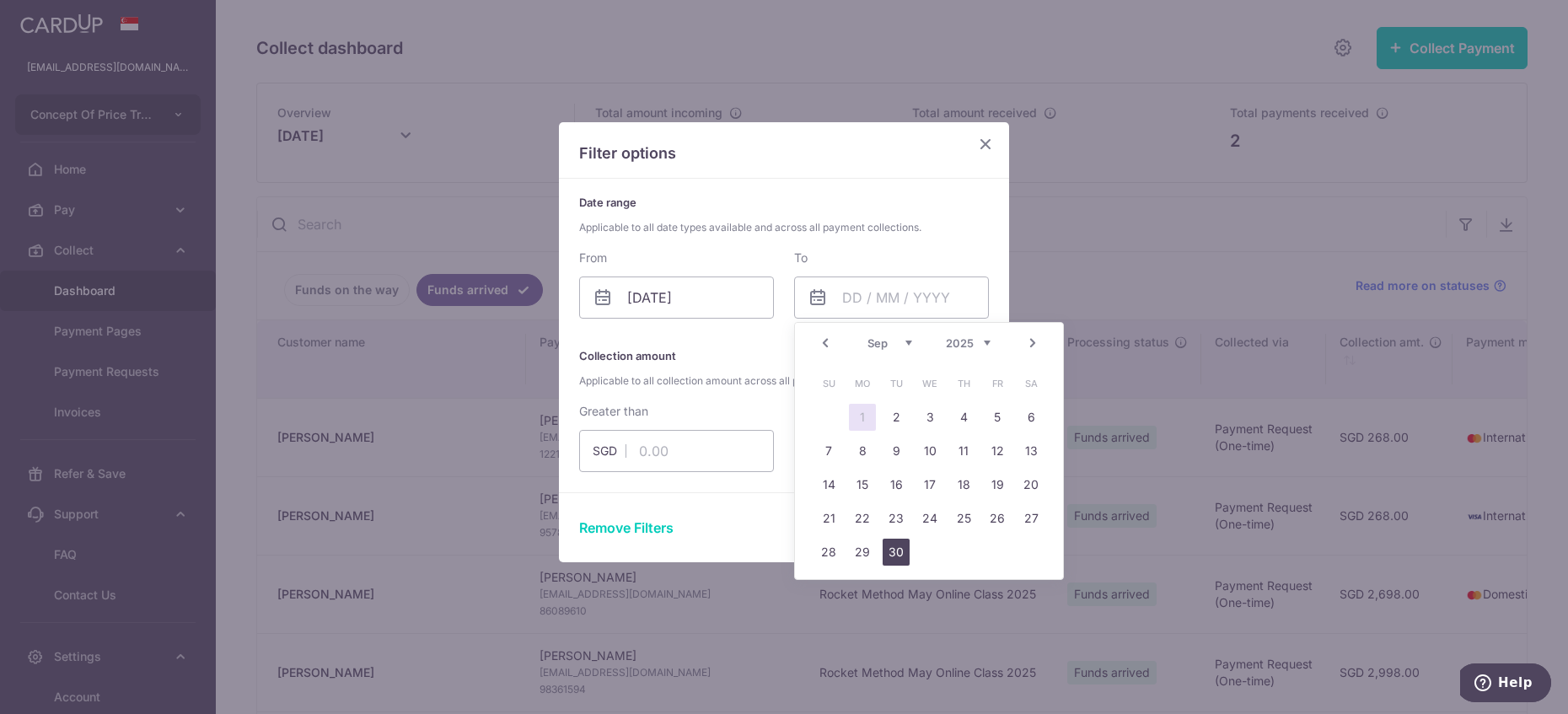
click at [894, 558] on link "30" at bounding box center [896, 552] width 27 height 27
type input "30/09/2025"
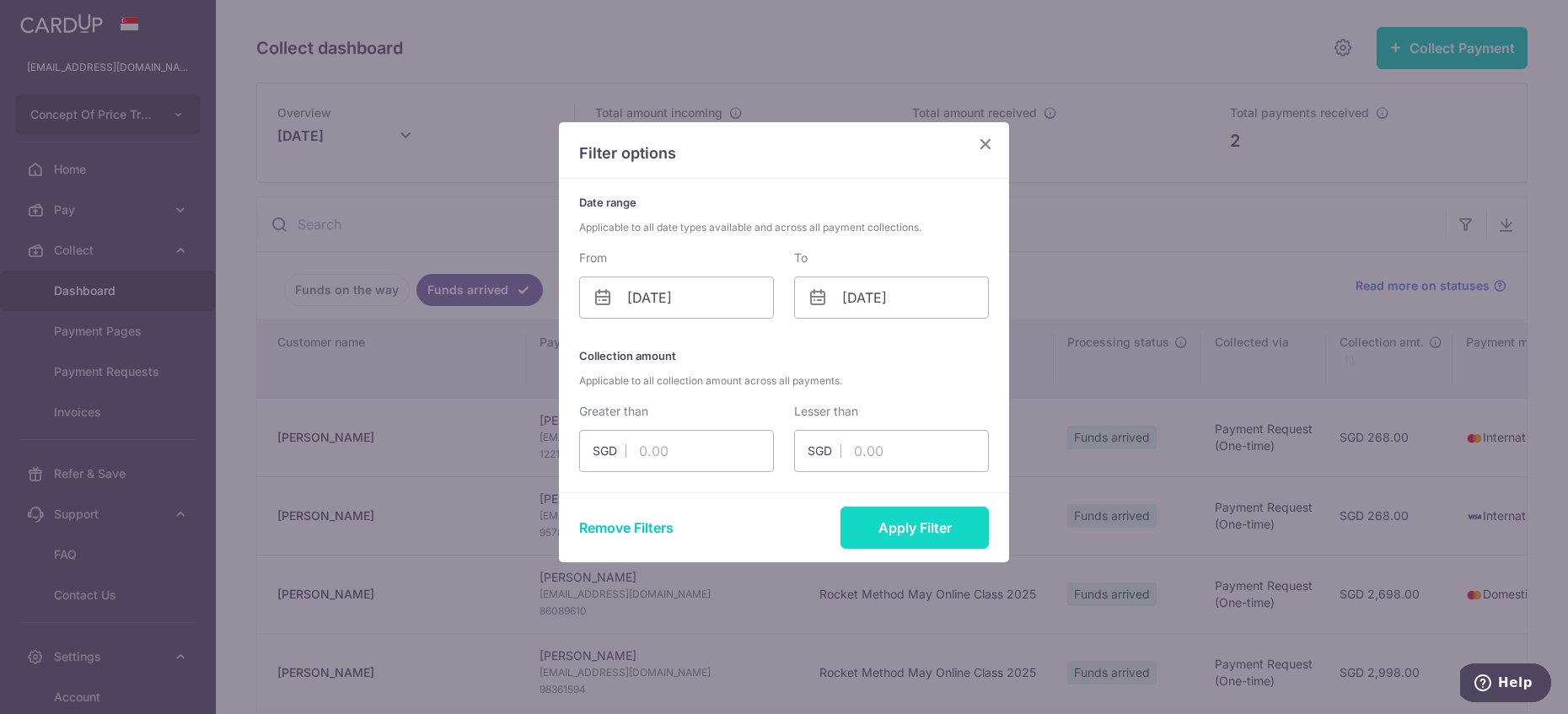
click at [923, 525] on button "Apply Filter" at bounding box center [914, 527] width 148 height 42
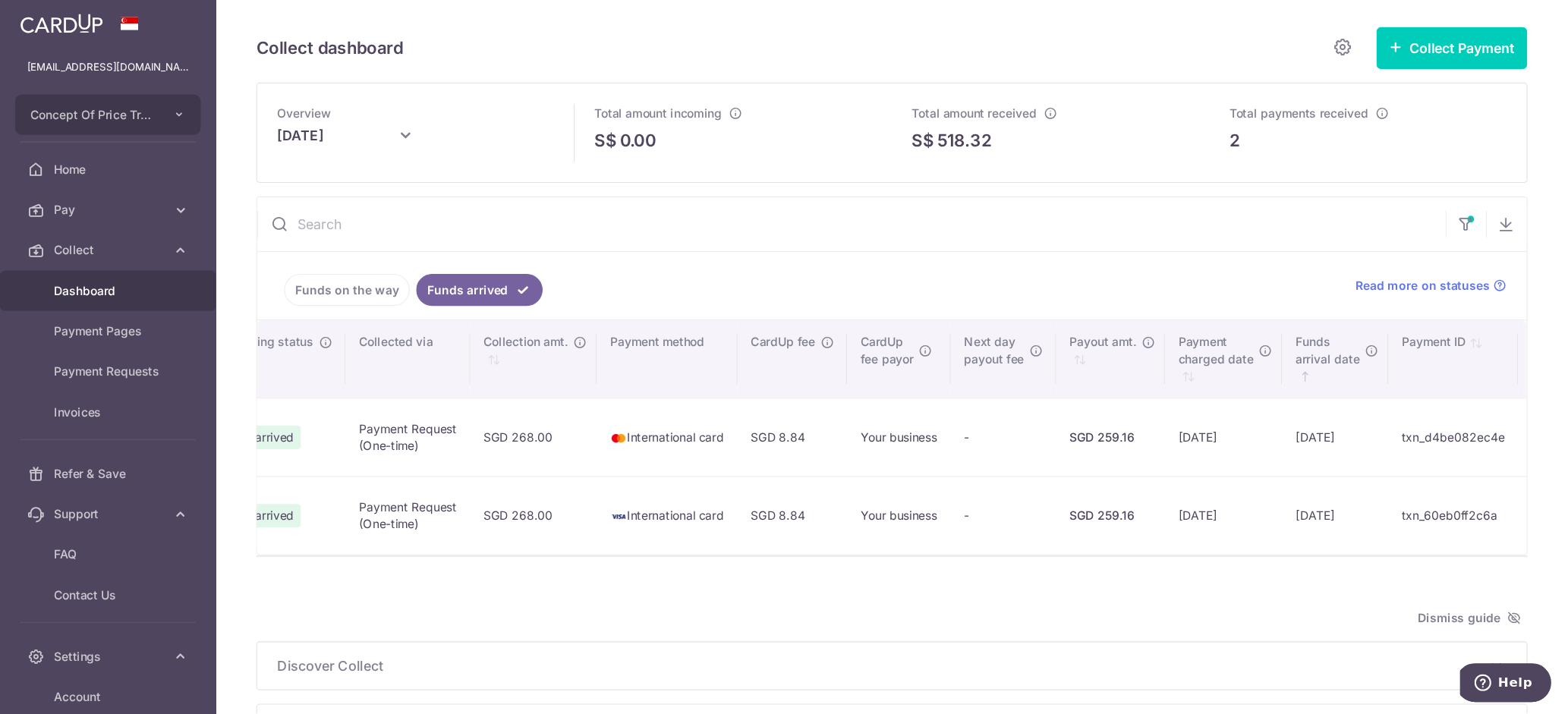
scroll to position [0, 598]
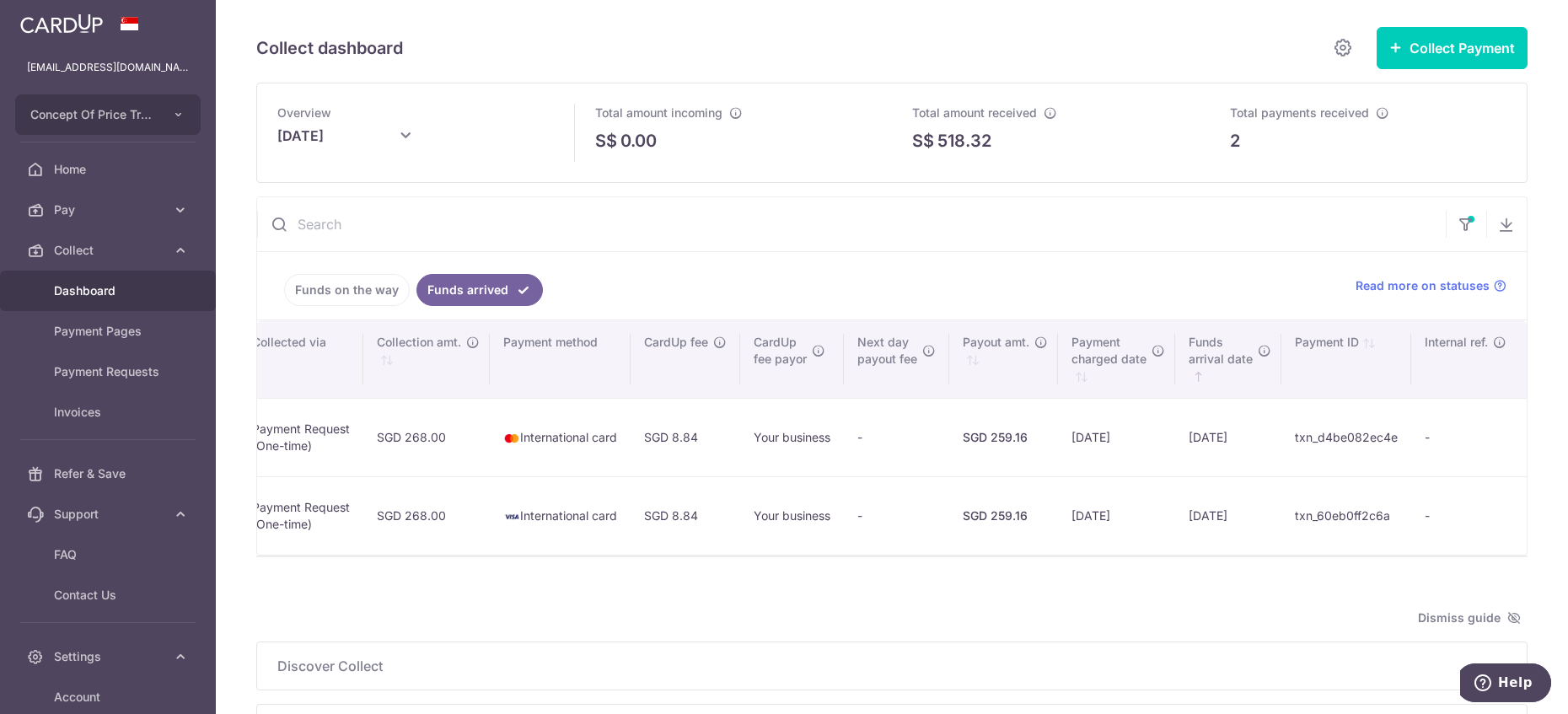
drag, startPoint x: 1131, startPoint y: 378, endPoint x: 795, endPoint y: 378, distance: 336.0
click at [795, 378] on tr "Customer name Payor details Payment ref. Processing status Collected via Collec…" at bounding box center [562, 358] width 1929 height 77
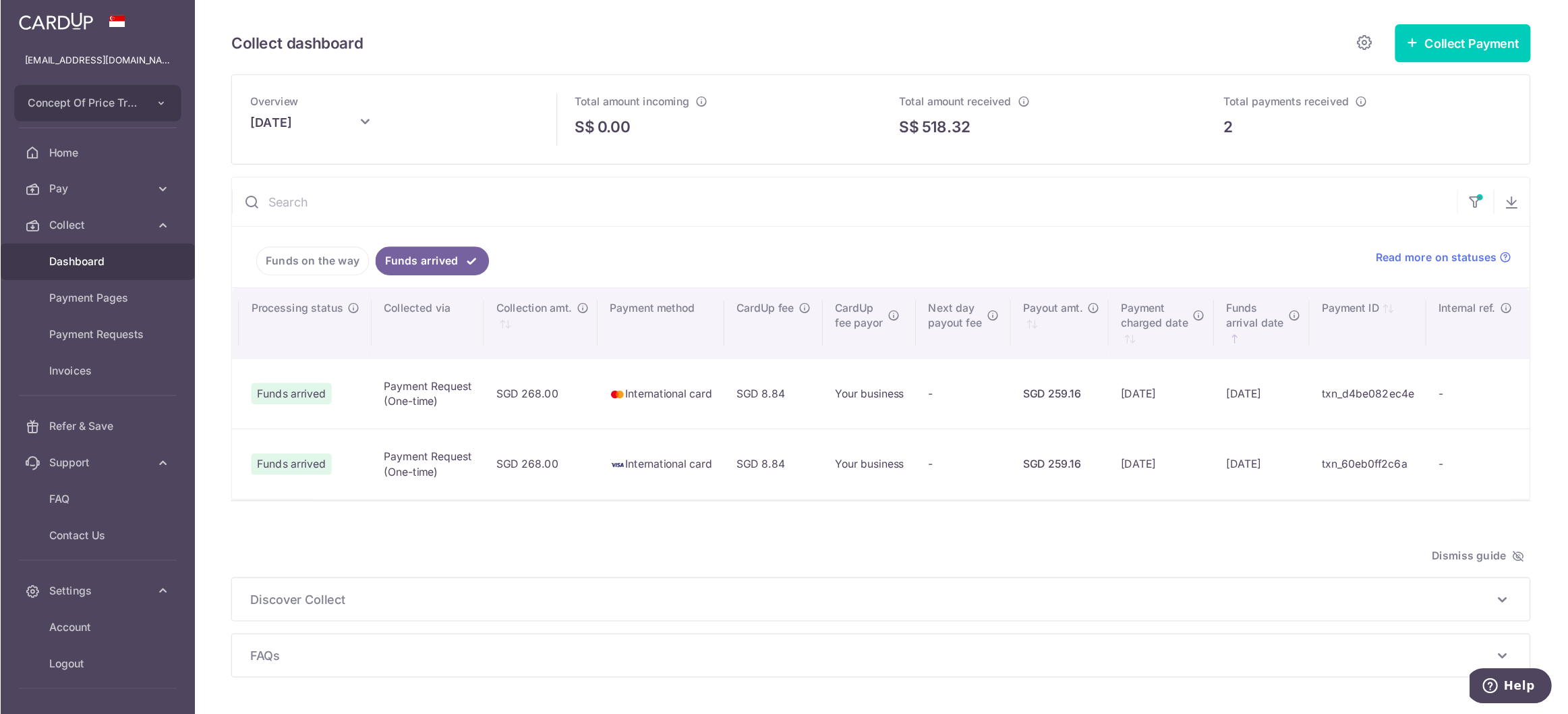
scroll to position [0, 212]
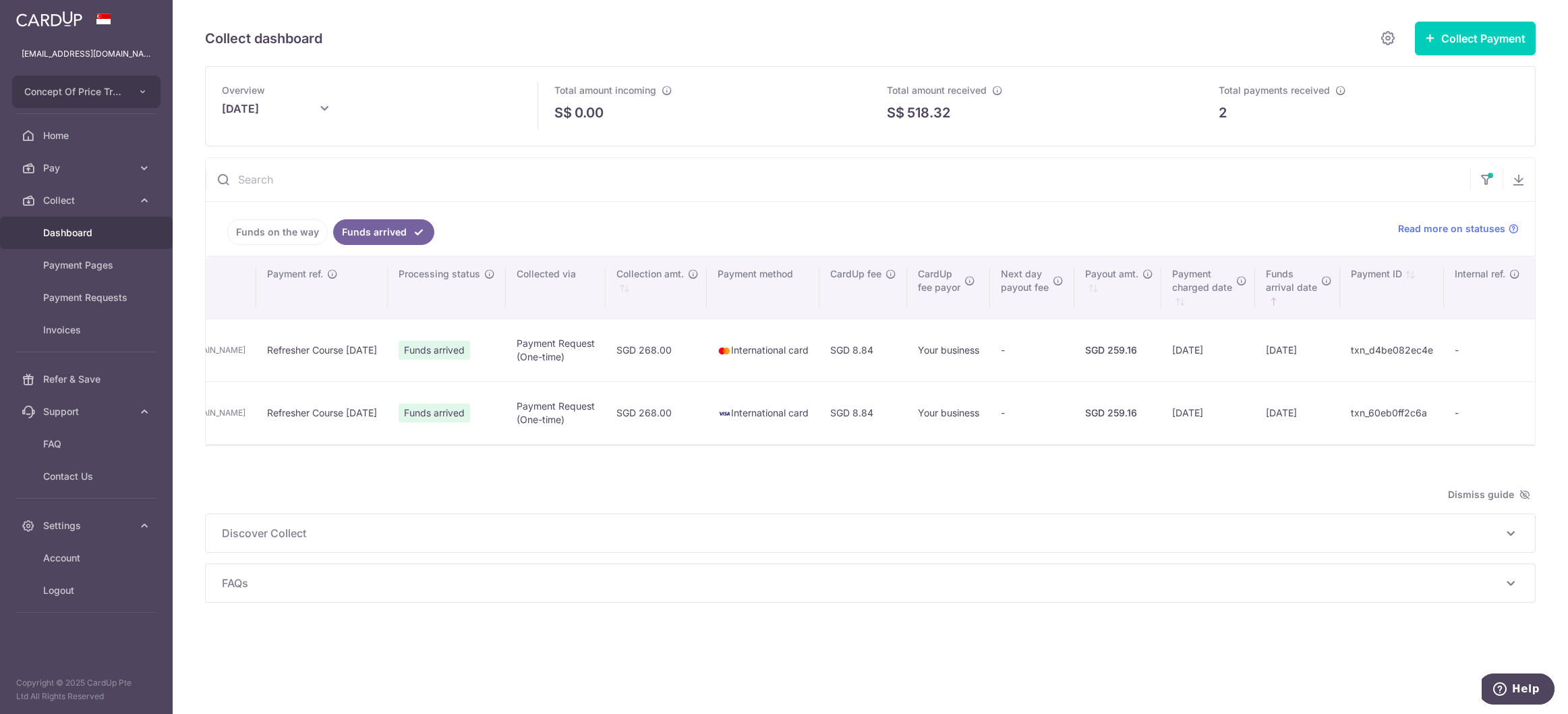
drag, startPoint x: 1204, startPoint y: 1, endPoint x: 771, endPoint y: 648, distance: 778.5
click at [771, 571] on div "Collect dashboard Collect Payment Create request to collect payments Custom Pay…" at bounding box center [871, 357] width 1396 height 714
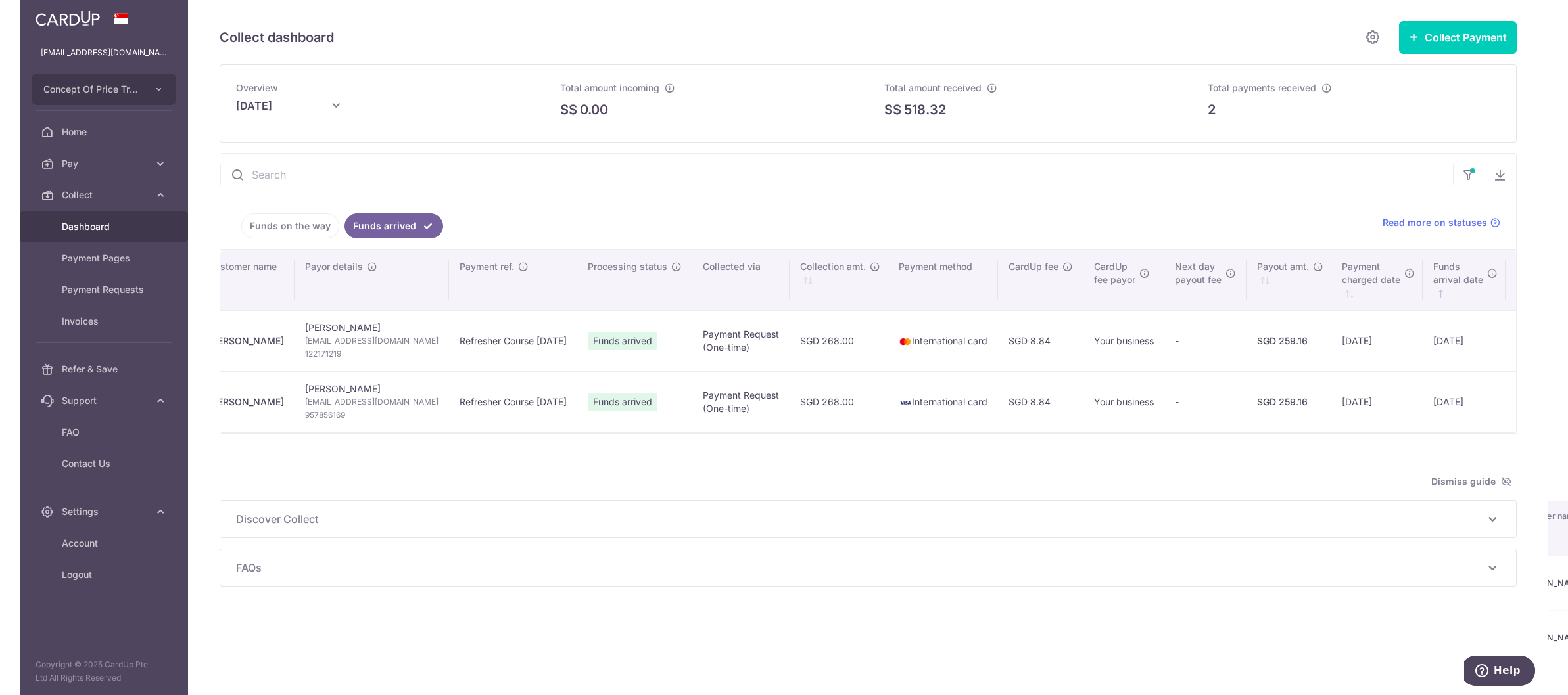
scroll to position [0, 0]
